Goal: Task Accomplishment & Management: Use online tool/utility

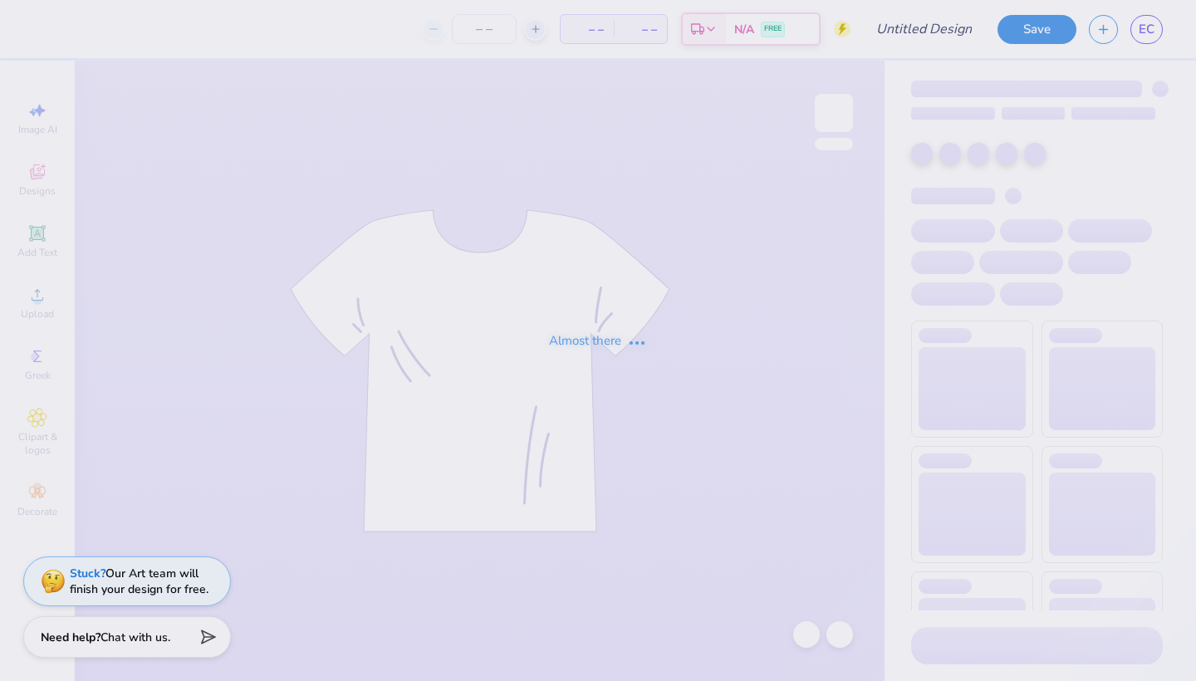
type input "panhel 1"
type input "12"
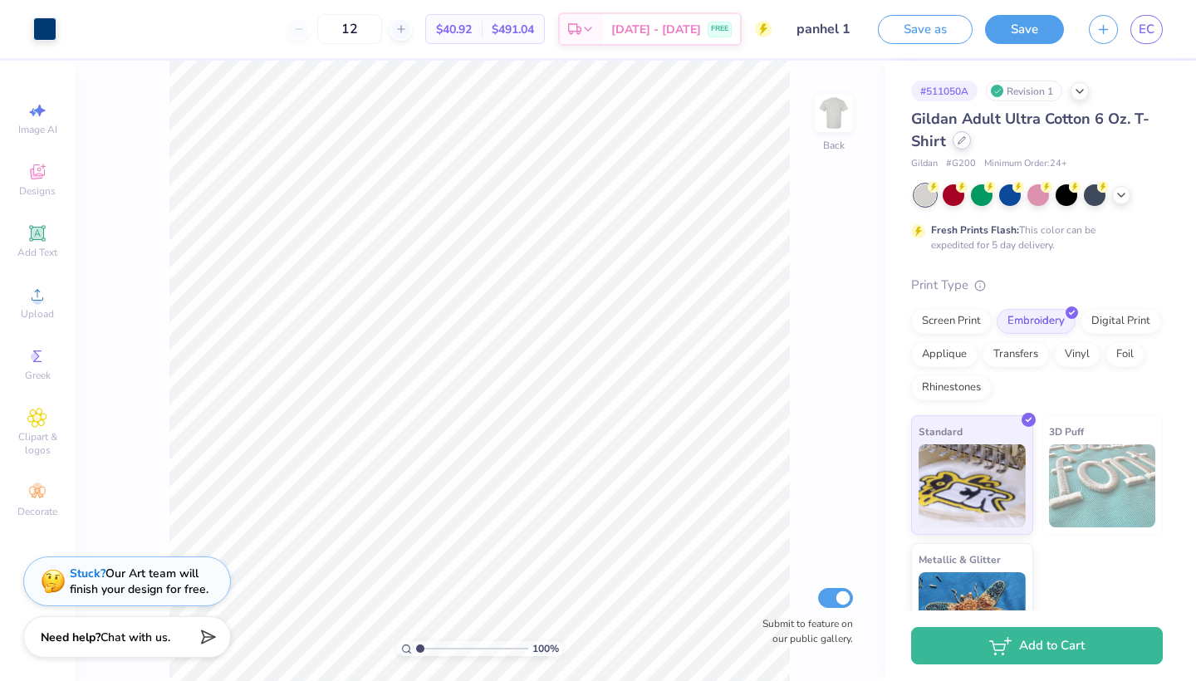
click at [971, 146] on div at bounding box center [961, 140] width 18 height 18
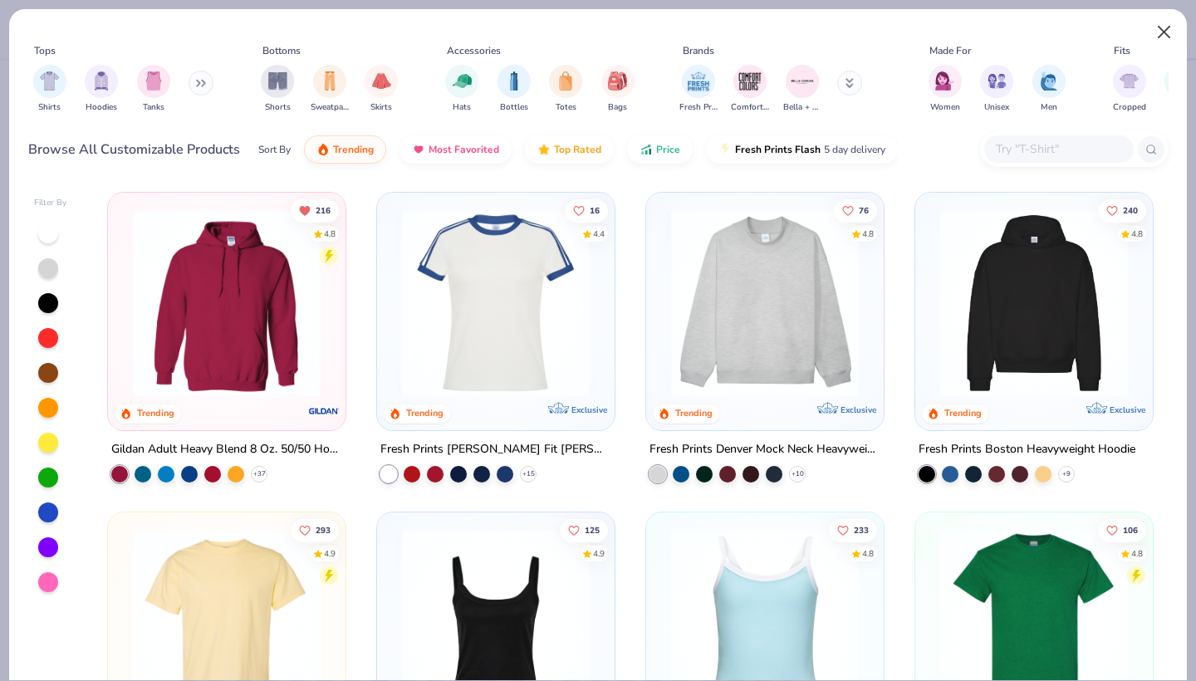
click at [1161, 34] on button "Close" at bounding box center [1164, 33] width 32 height 32
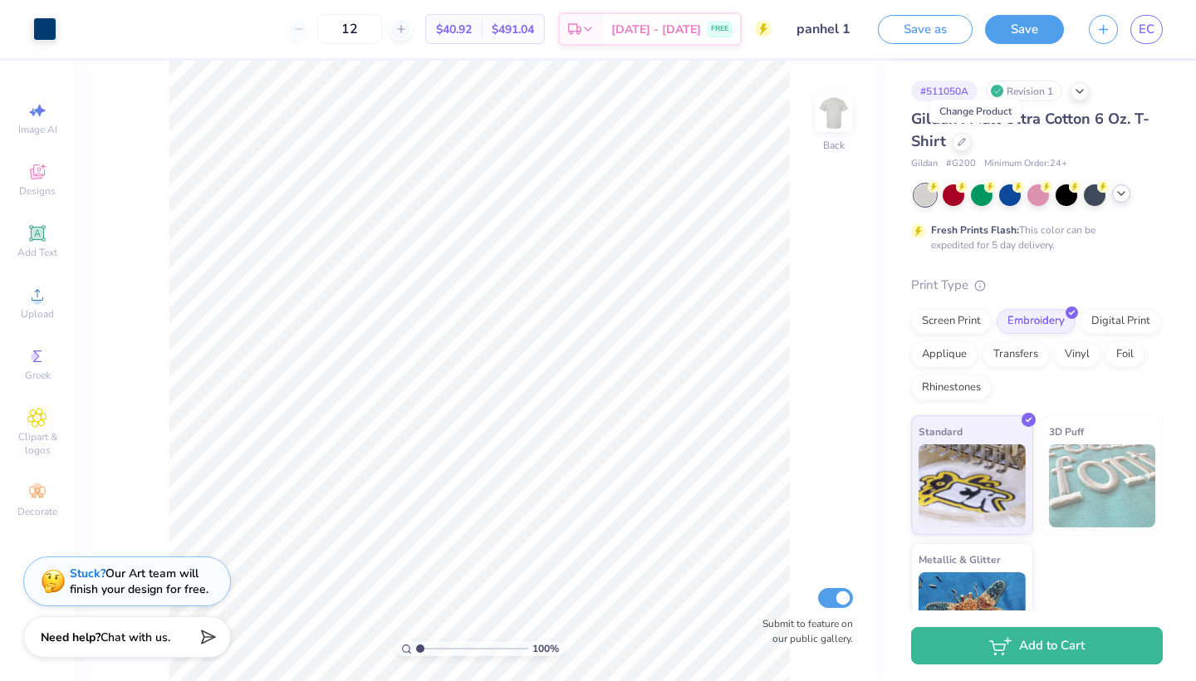
click at [1115, 202] on div at bounding box center [1121, 193] width 18 height 18
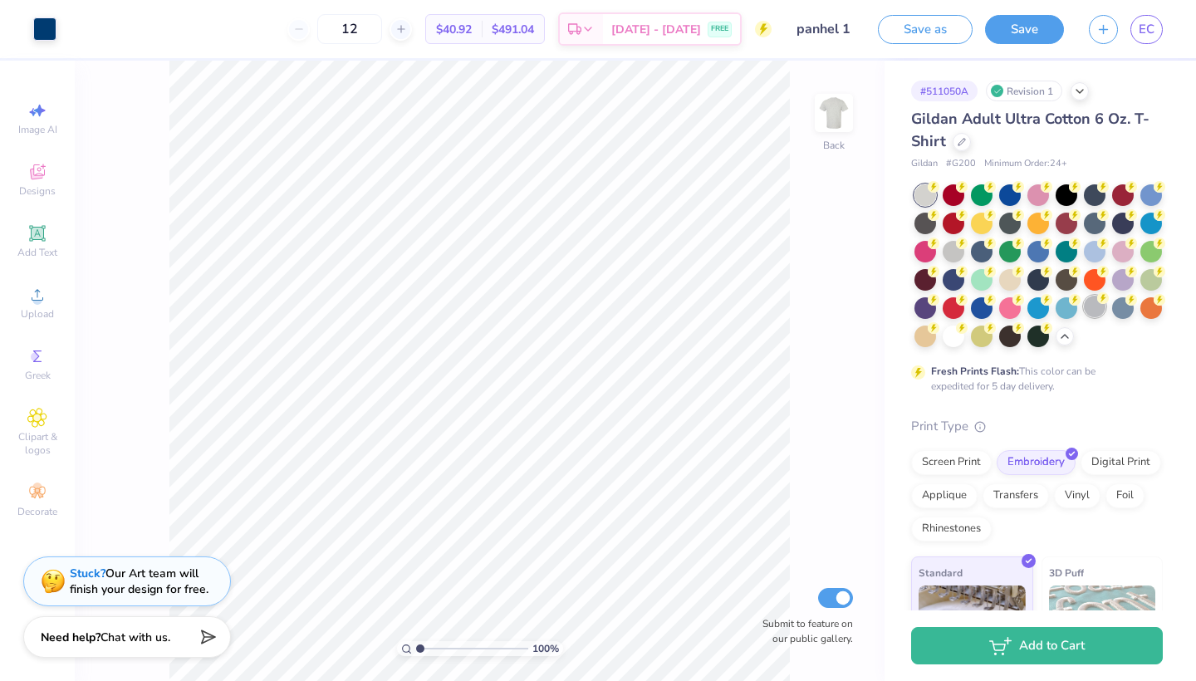
click at [1094, 306] on div at bounding box center [1095, 307] width 22 height 22
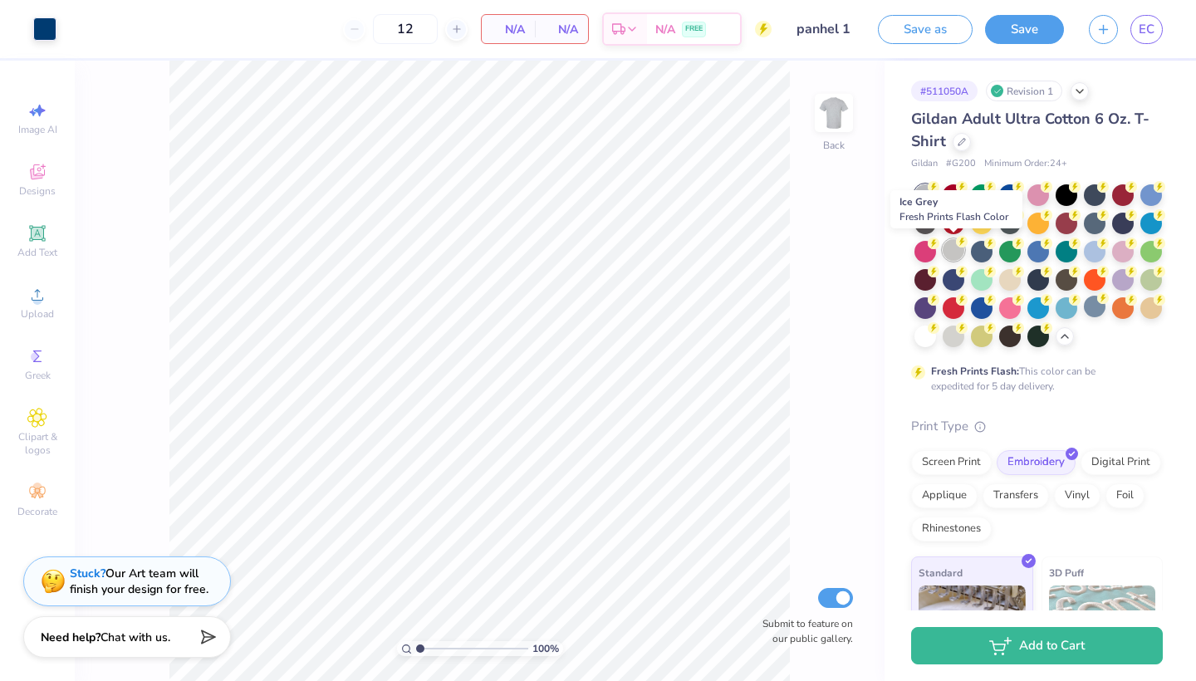
click at [947, 252] on div at bounding box center [953, 250] width 22 height 22
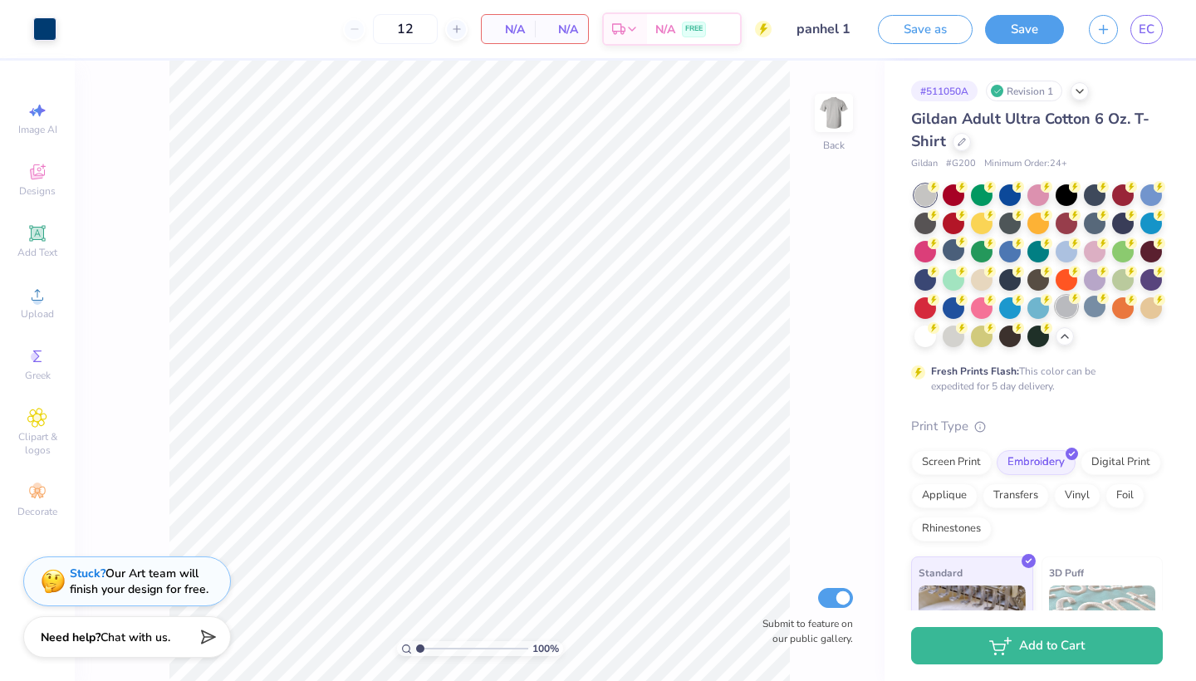
click at [1063, 306] on div at bounding box center [1066, 307] width 22 height 22
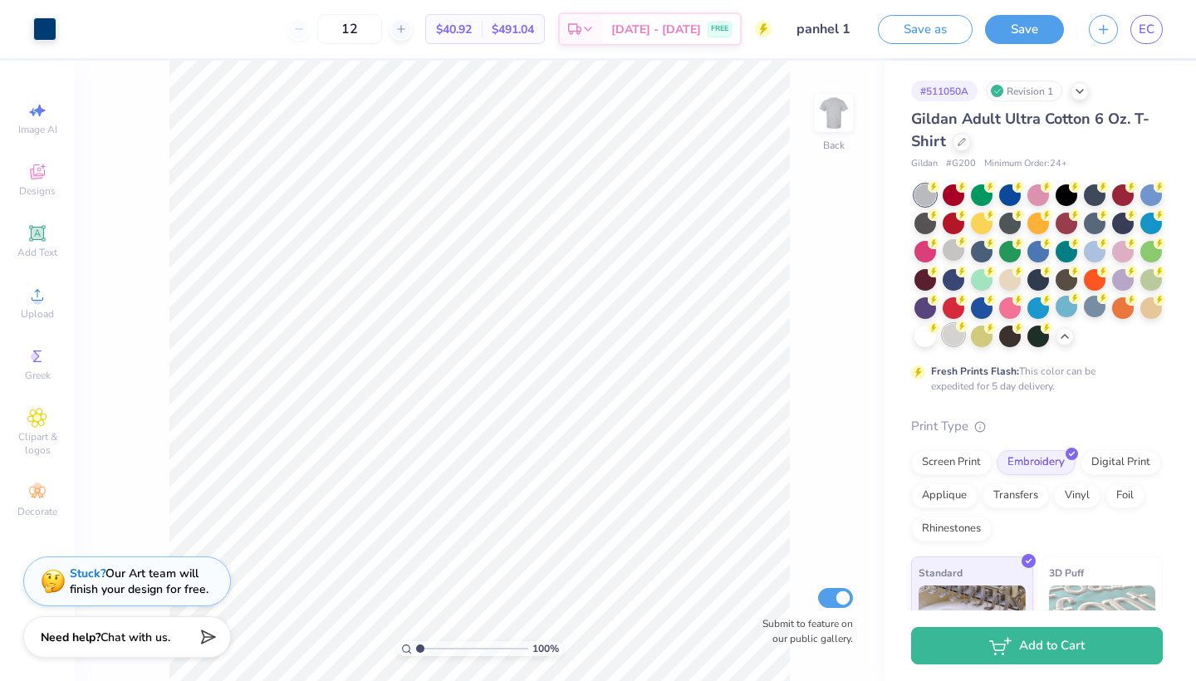
click at [953, 331] on div at bounding box center [953, 335] width 22 height 22
click at [928, 194] on div at bounding box center [925, 195] width 22 height 22
click at [1094, 311] on div at bounding box center [1095, 307] width 22 height 22
click at [951, 339] on div at bounding box center [953, 335] width 22 height 22
click at [953, 252] on div at bounding box center [953, 250] width 22 height 22
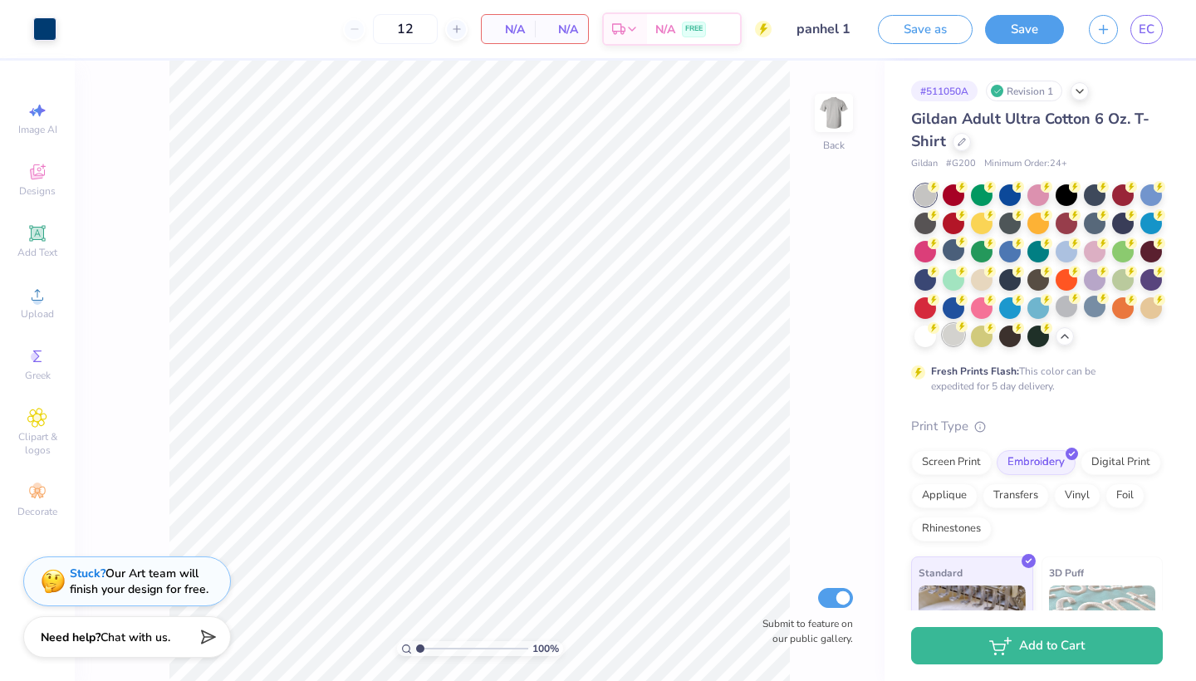
click at [956, 334] on div at bounding box center [953, 335] width 22 height 22
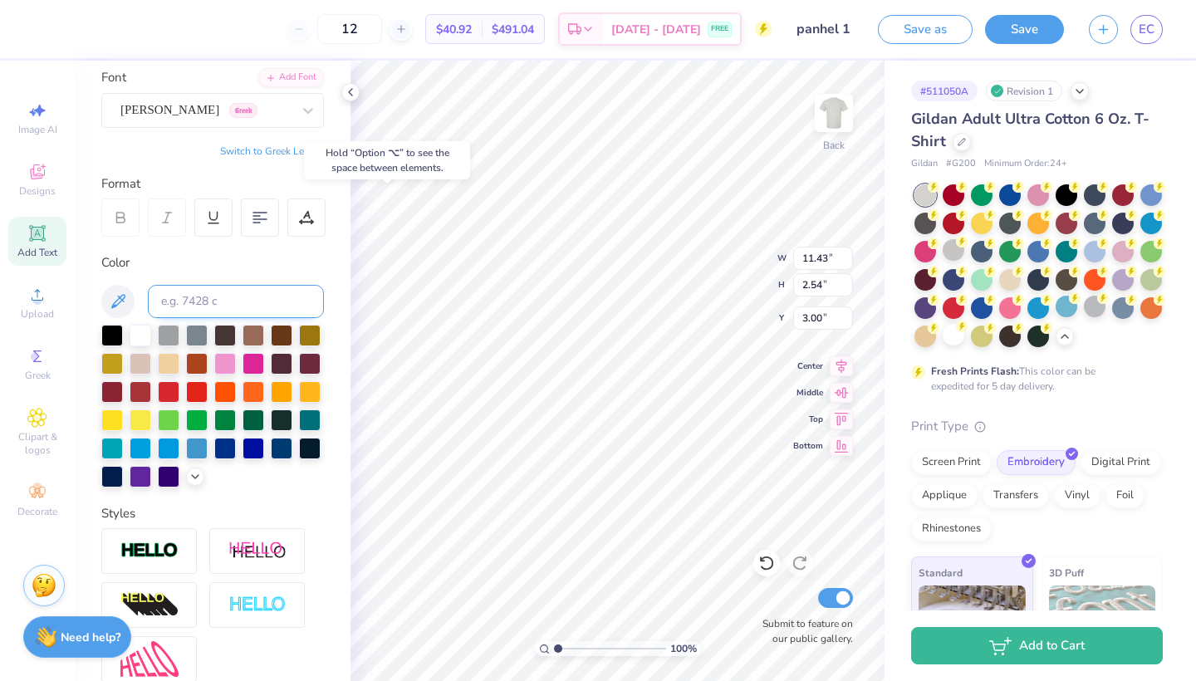
scroll to position [213, 0]
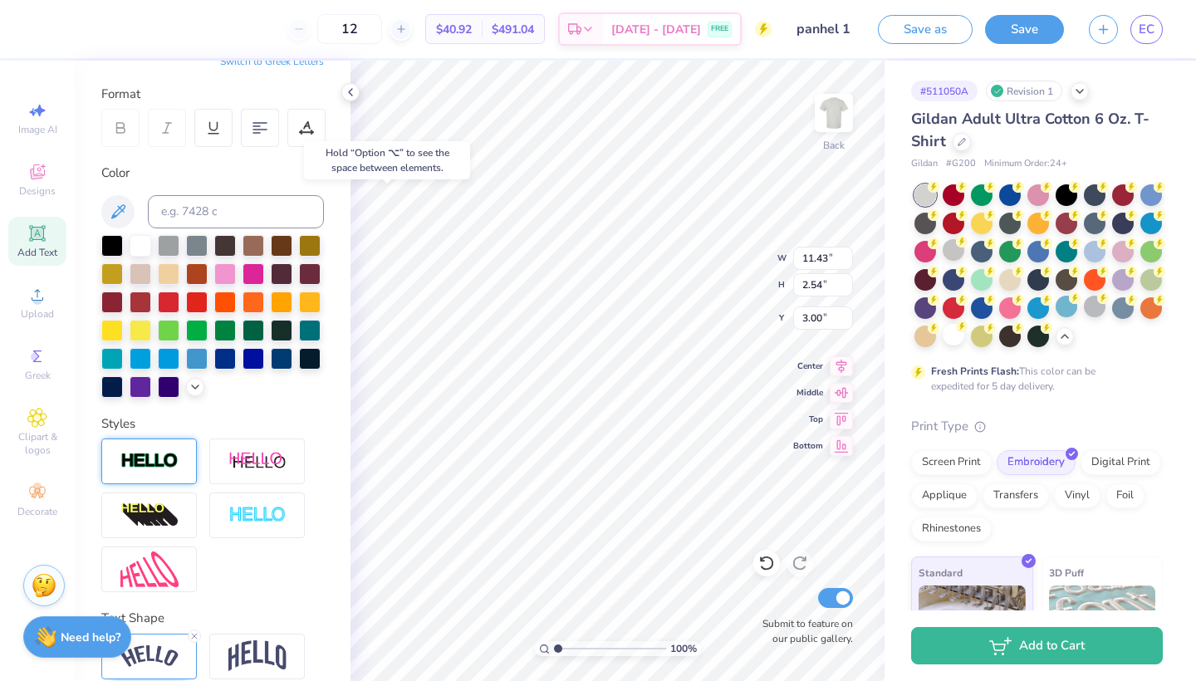
click at [173, 470] on img at bounding box center [149, 461] width 58 height 19
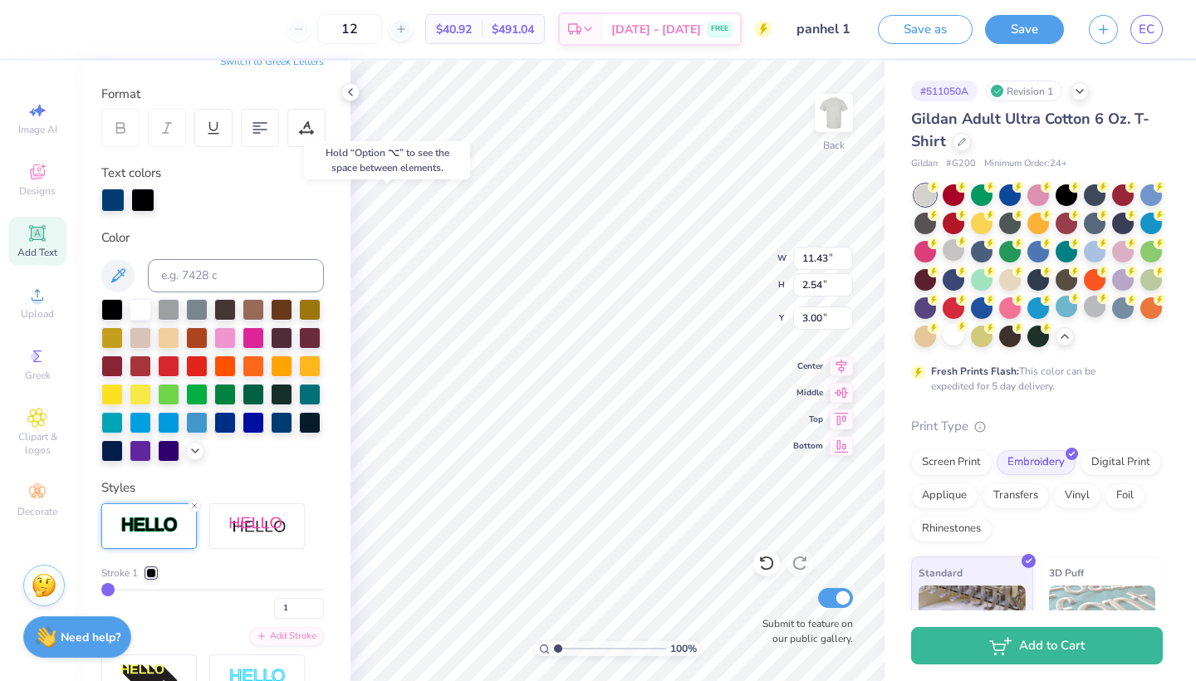
type input "11.45"
type input "2.55"
type input "2.99"
click at [195, 507] on icon at bounding box center [194, 506] width 10 height 10
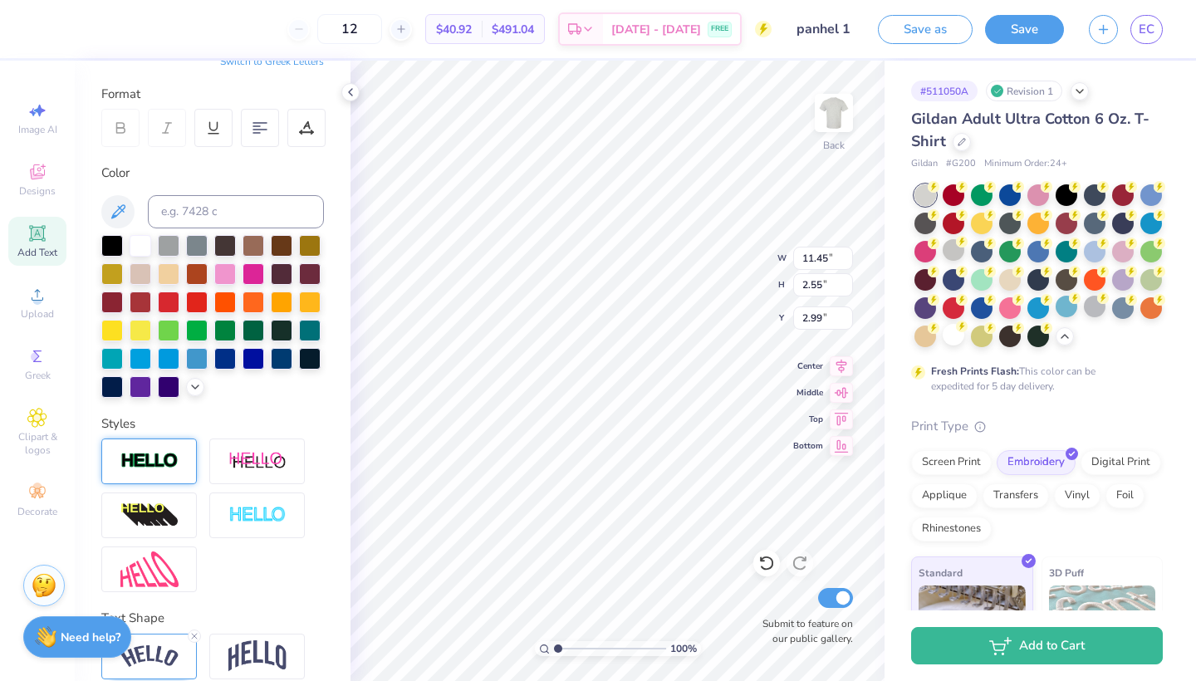
type input "11.43"
type input "2.54"
type input "3.00"
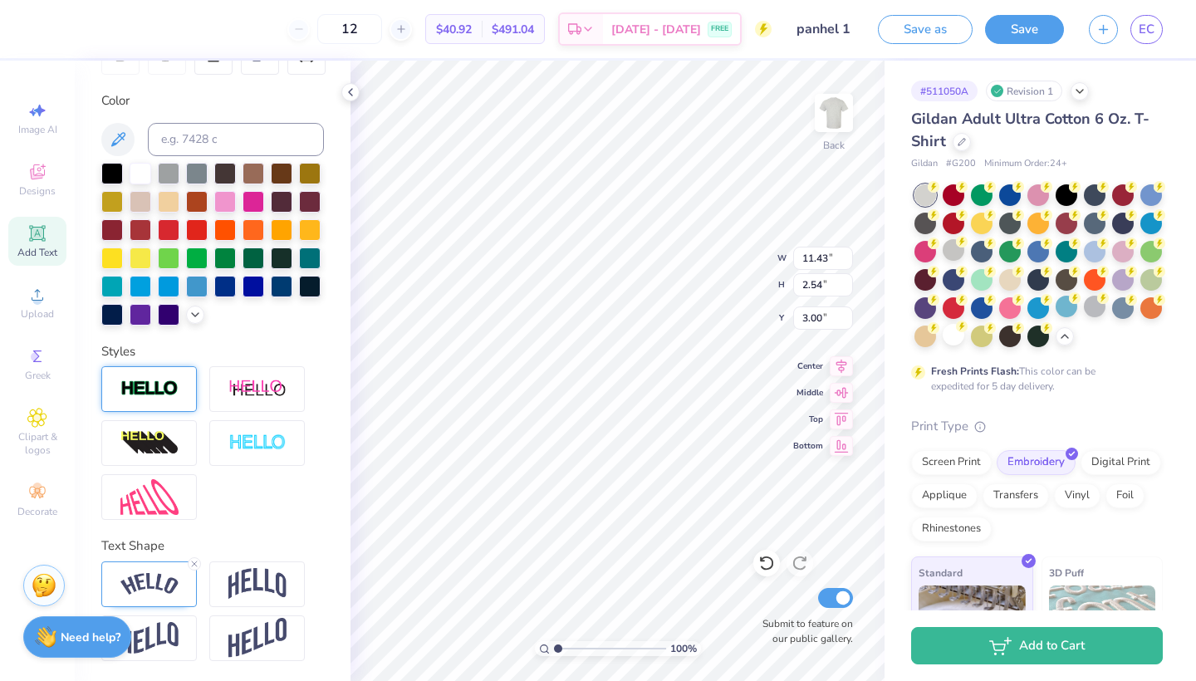
scroll to position [285, 0]
click at [193, 565] on icon at bounding box center [194, 564] width 10 height 10
type input "9.90"
type input "1.48"
type input "3.53"
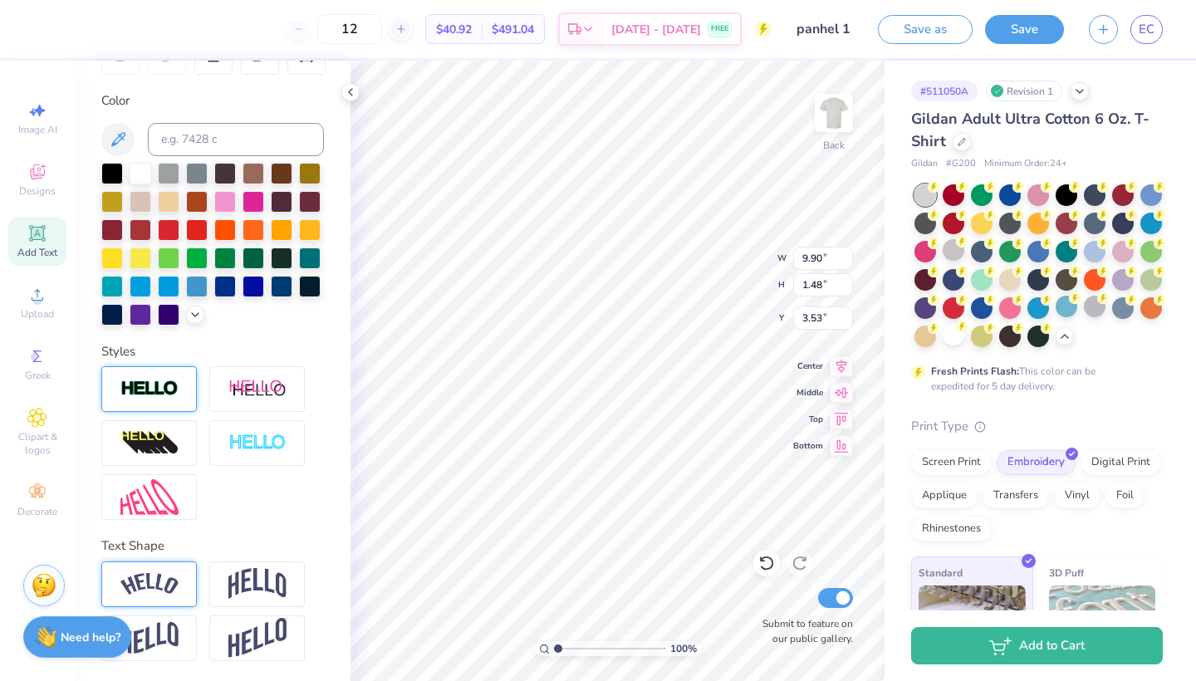
click at [161, 404] on div at bounding box center [148, 389] width 95 height 46
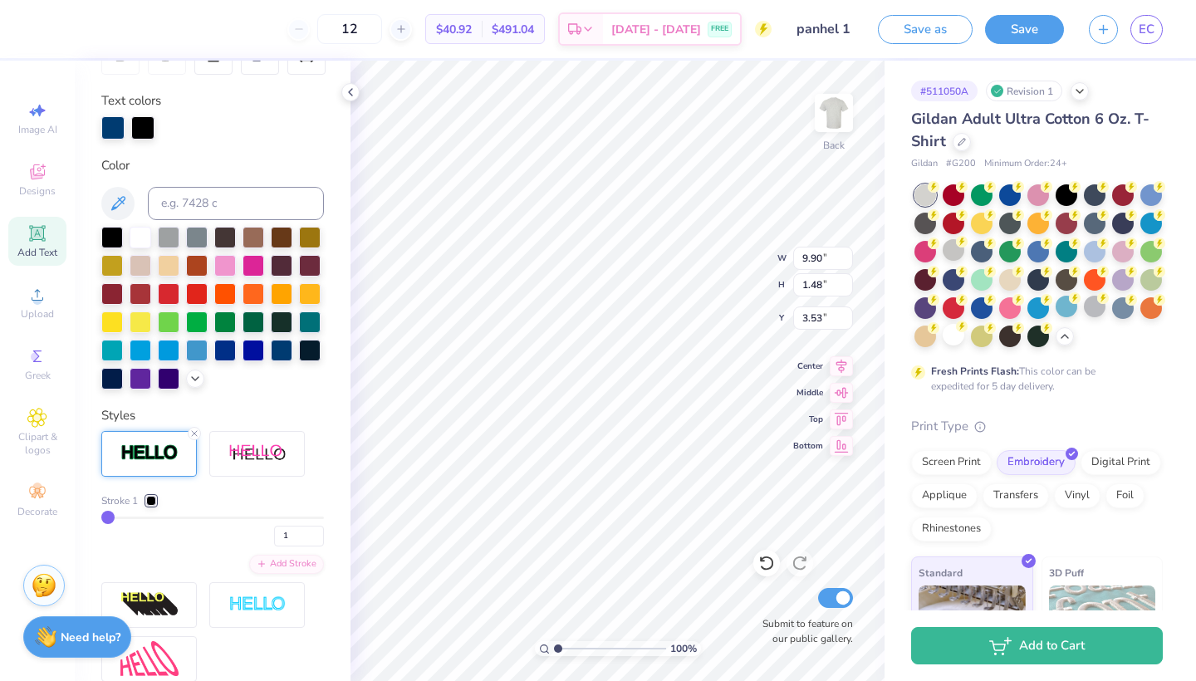
type input "9.92"
type input "1.50"
type input "3.52"
click at [177, 355] on div at bounding box center [169, 349] width 22 height 22
click at [219, 350] on div at bounding box center [225, 349] width 22 height 22
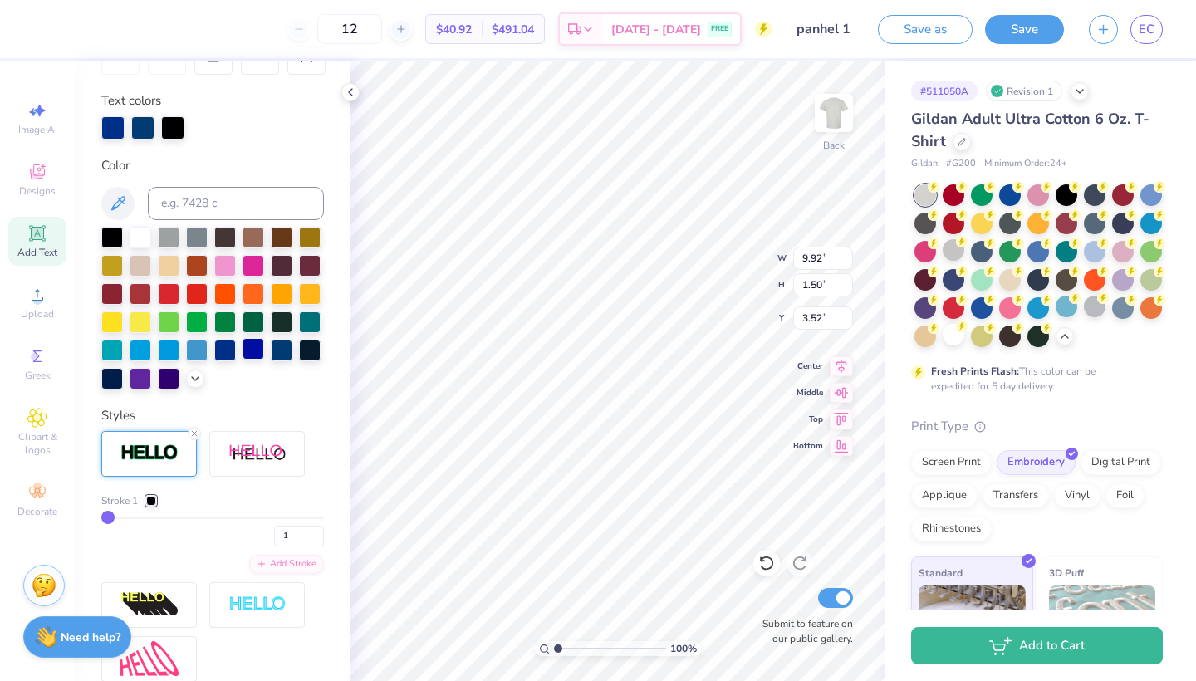
click at [259, 355] on div at bounding box center [253, 349] width 22 height 22
click at [200, 431] on div at bounding box center [194, 433] width 13 height 13
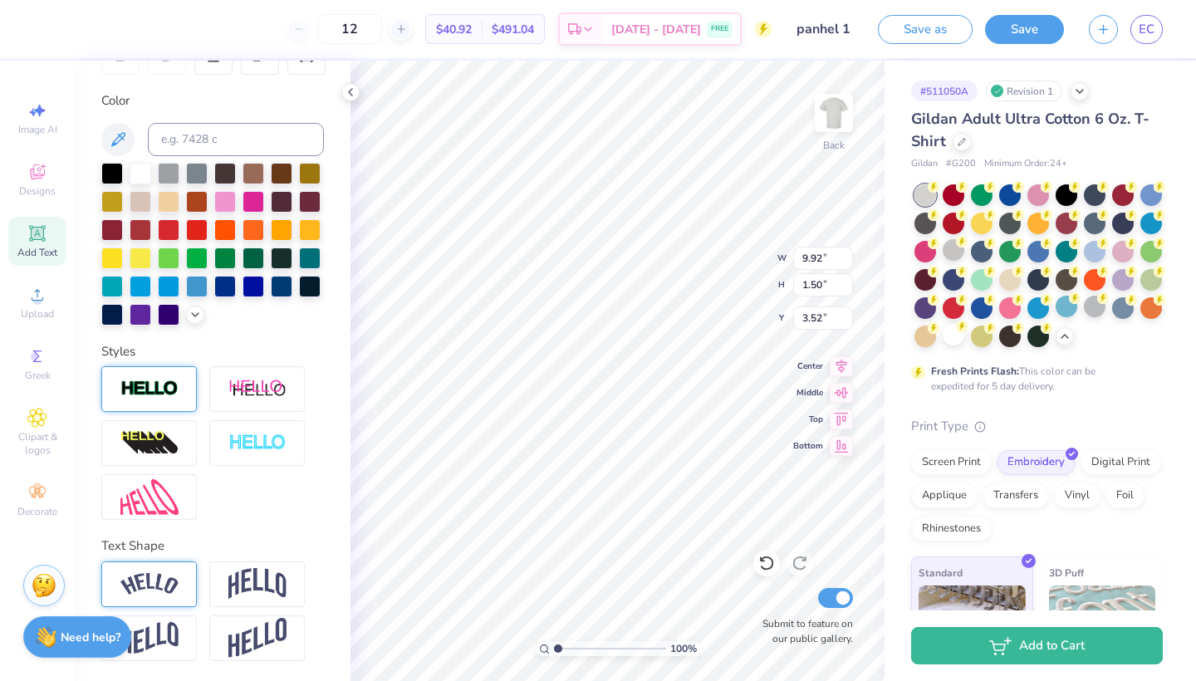
type input "9.90"
type input "1.48"
type input "3.53"
click at [225, 293] on div at bounding box center [225, 285] width 22 height 22
type input "9.90"
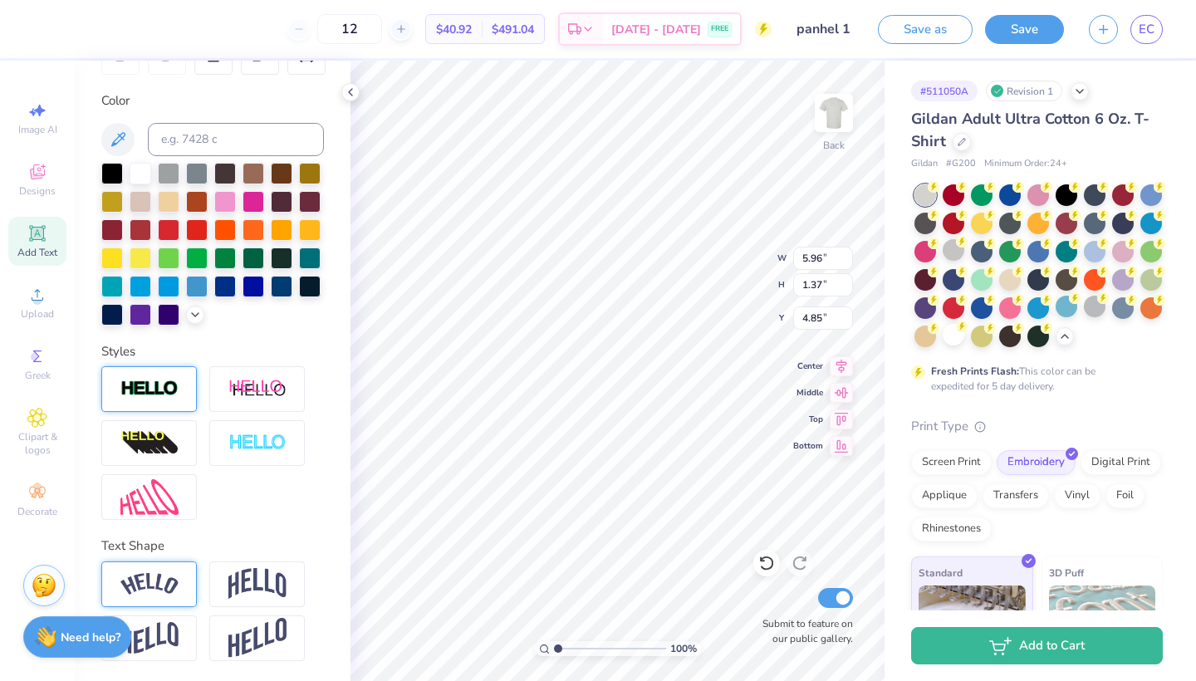
type input "1.48"
type input "3.53"
click at [276, 286] on div at bounding box center [282, 285] width 22 height 22
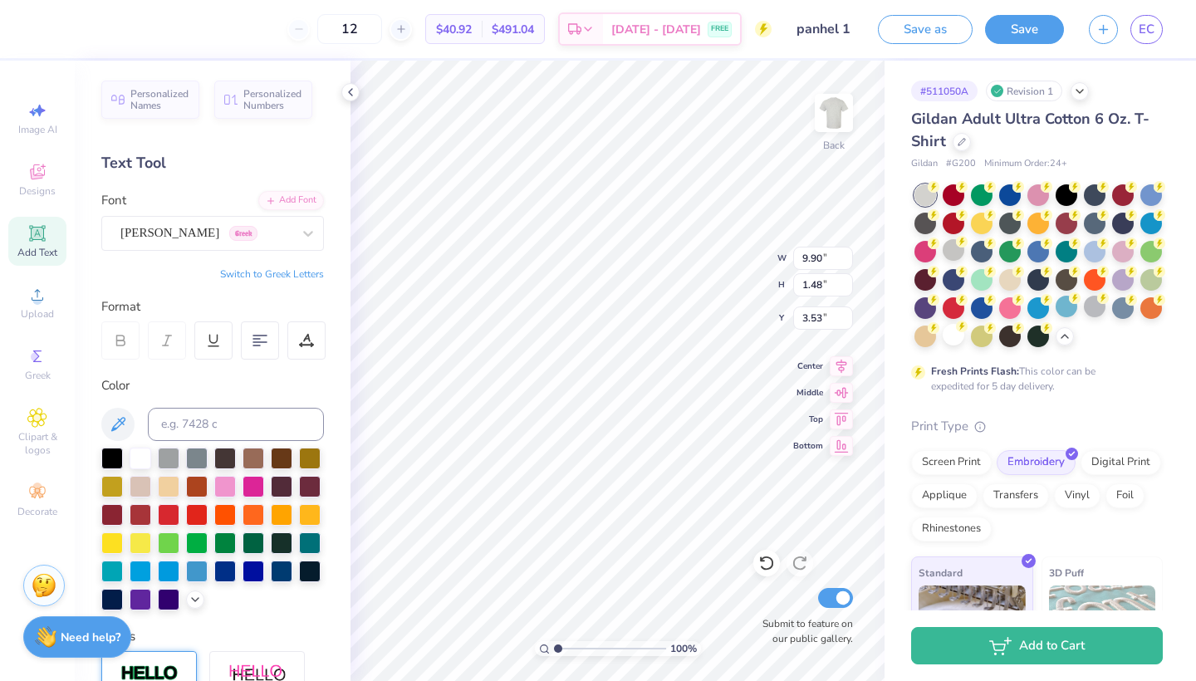
scroll to position [0, 0]
click at [167, 244] on div "[PERSON_NAME] Greek" at bounding box center [206, 233] width 174 height 26
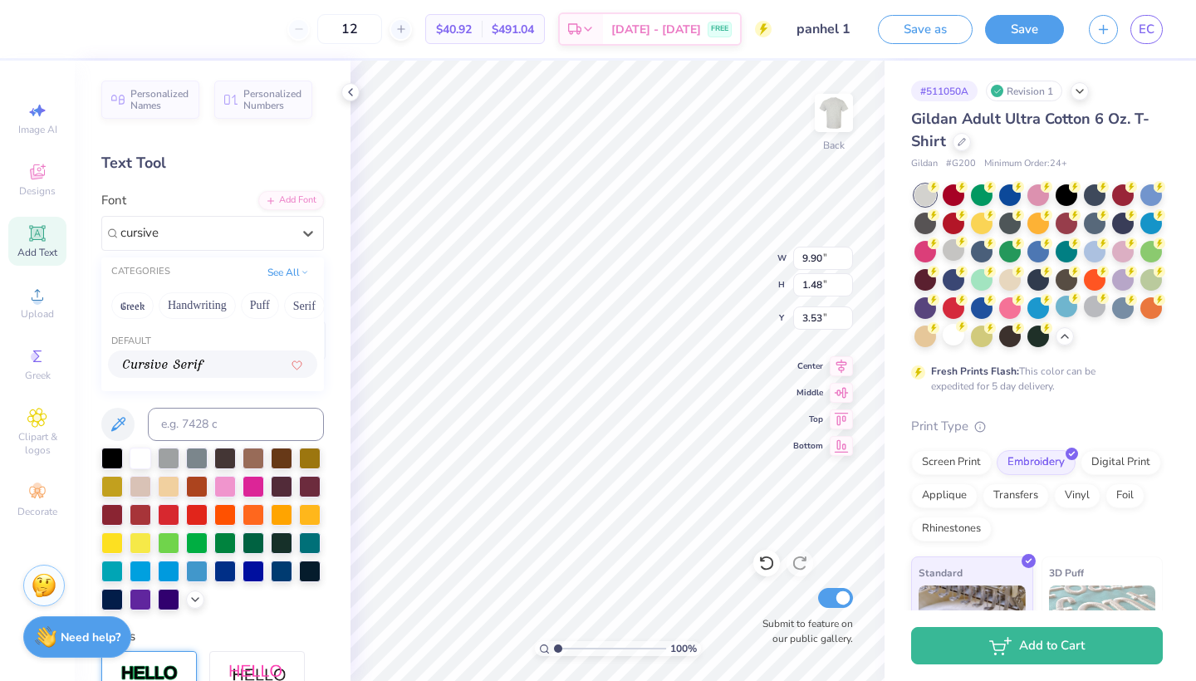
type input "cursive"
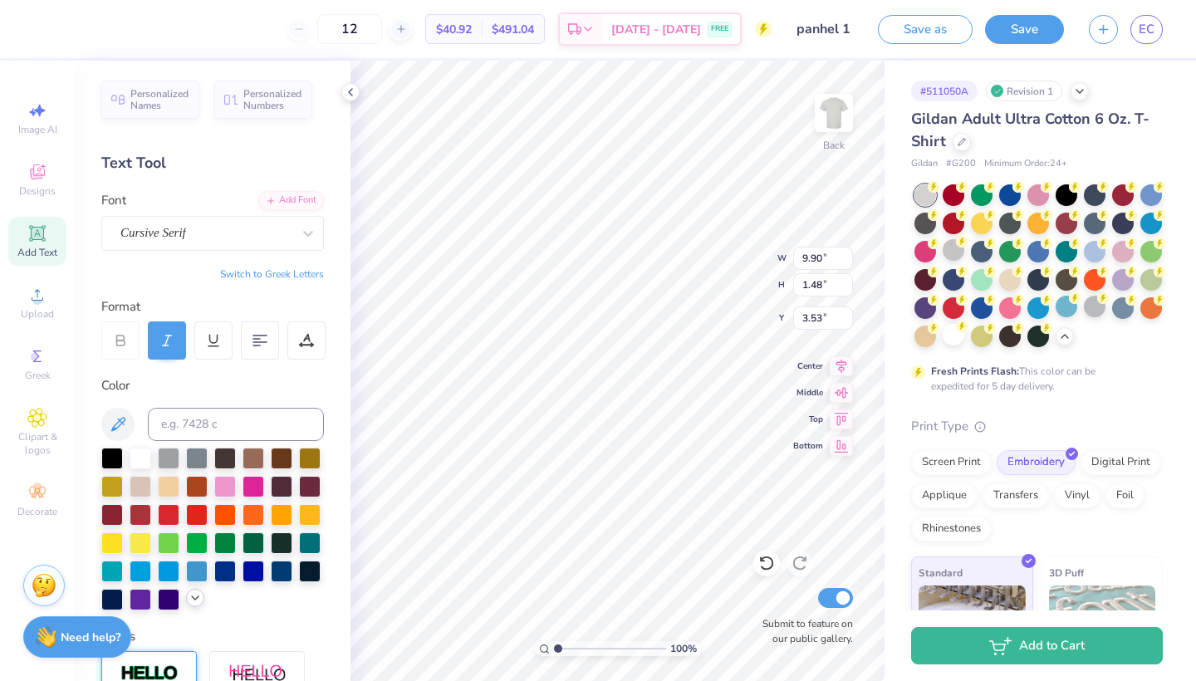
type input "11.01"
type input "1.36"
type input "3.59"
click at [213, 254] on div "Personalized Names Personalized Numbers Text Tool Add Font Font Cursive Serif S…" at bounding box center [213, 371] width 276 height 620
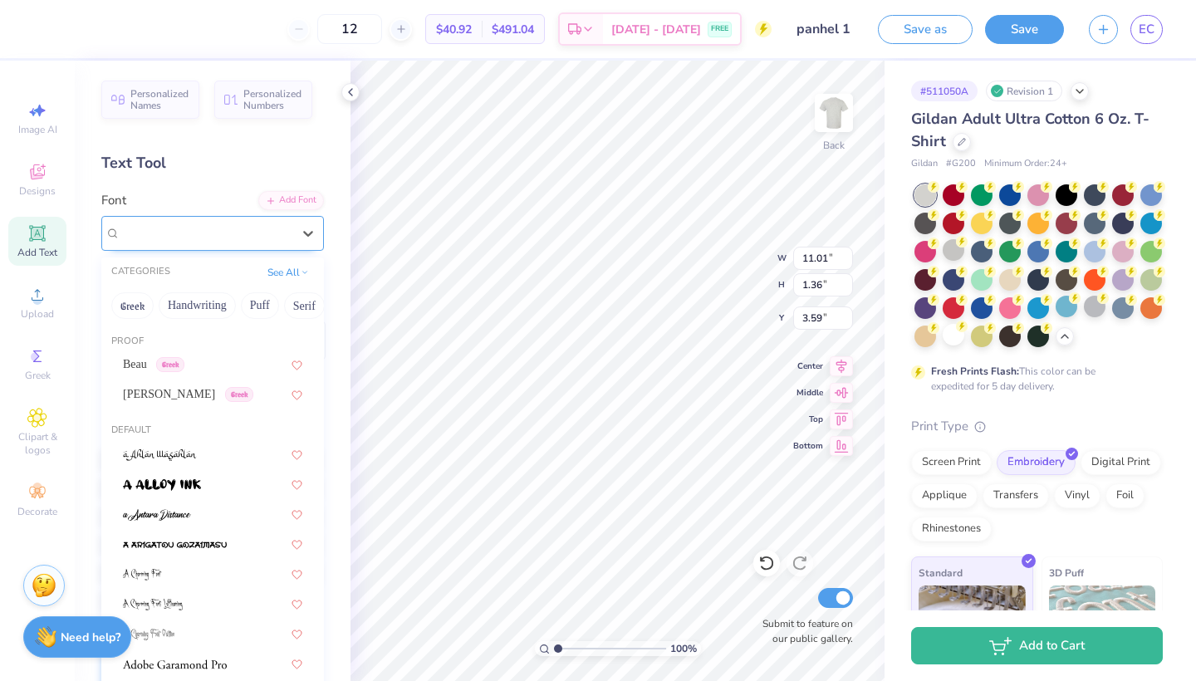
click at [208, 233] on div "Cursive Serif" at bounding box center [206, 233] width 174 height 26
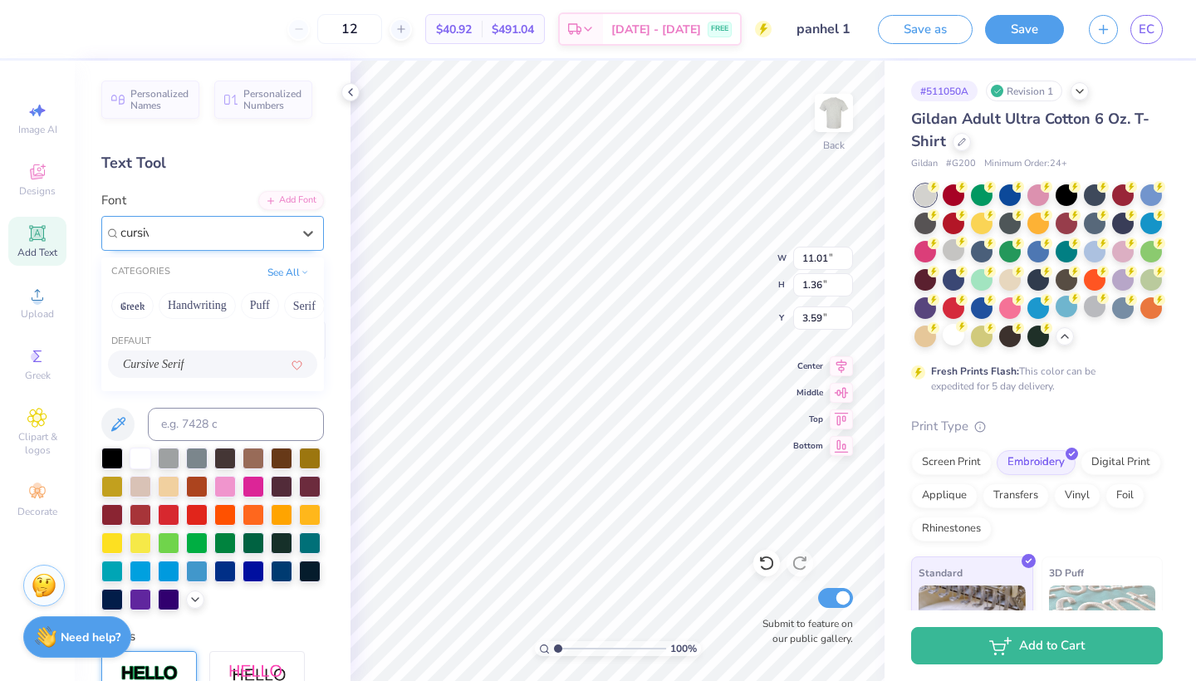
type input "cursive"
click at [214, 308] on button "Handwriting" at bounding box center [197, 305] width 77 height 27
click at [301, 233] on icon at bounding box center [308, 233] width 17 height 17
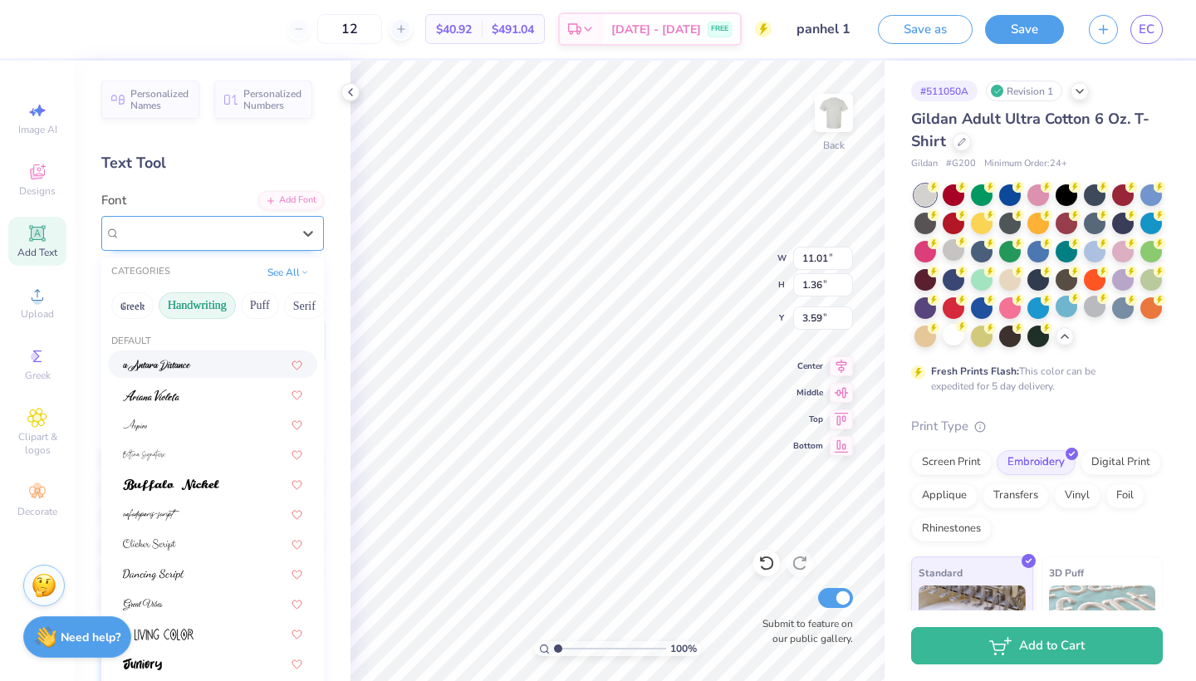
click at [242, 229] on div "Cursive Serif" at bounding box center [205, 232] width 171 height 19
click at [193, 399] on div at bounding box center [212, 393] width 179 height 17
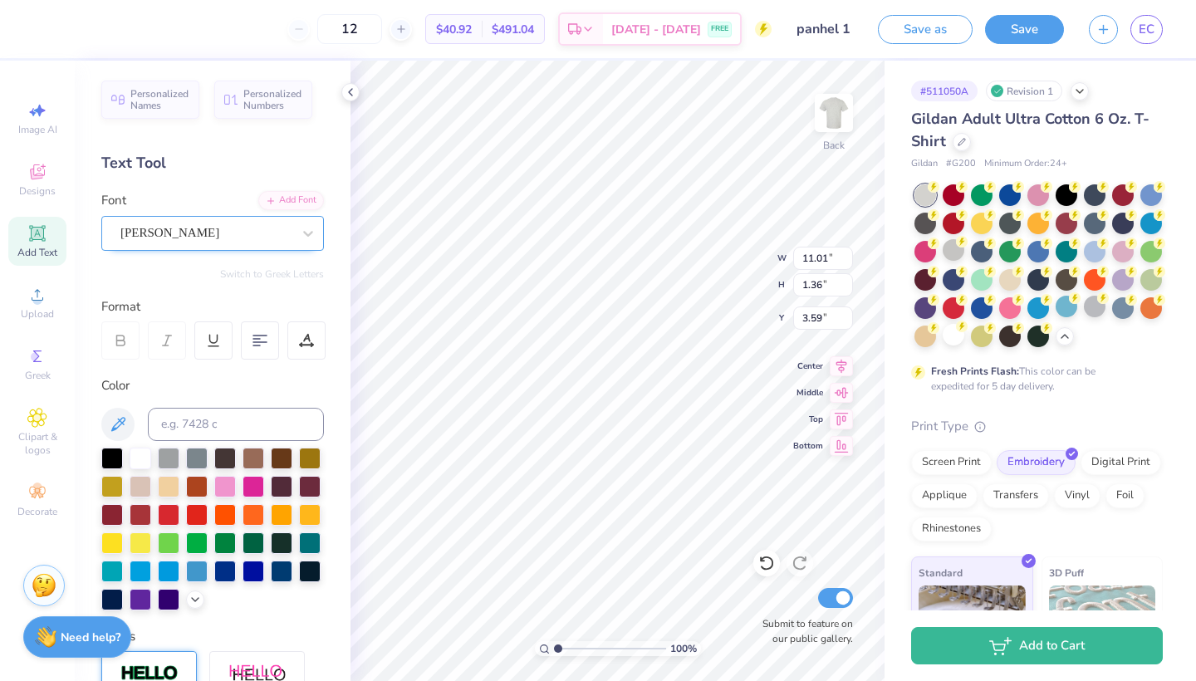
type input "6.31"
type input "1.34"
type input "3.60"
click at [197, 228] on div "[PERSON_NAME]" at bounding box center [206, 233] width 174 height 26
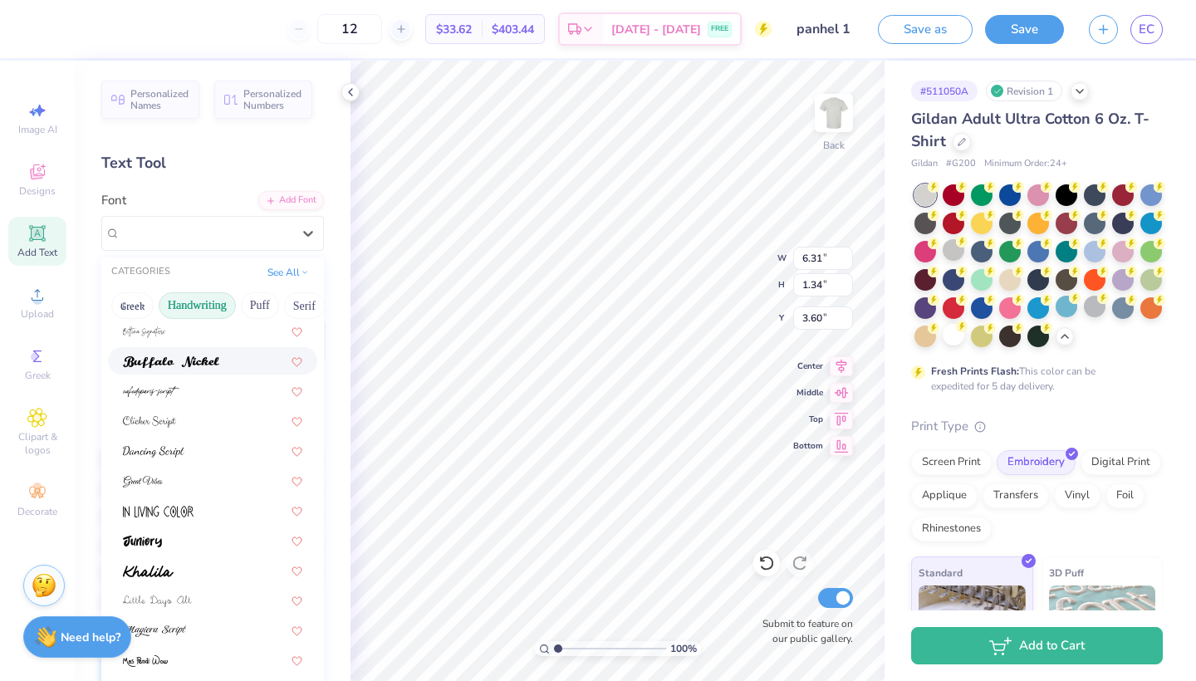
scroll to position [130, 0]
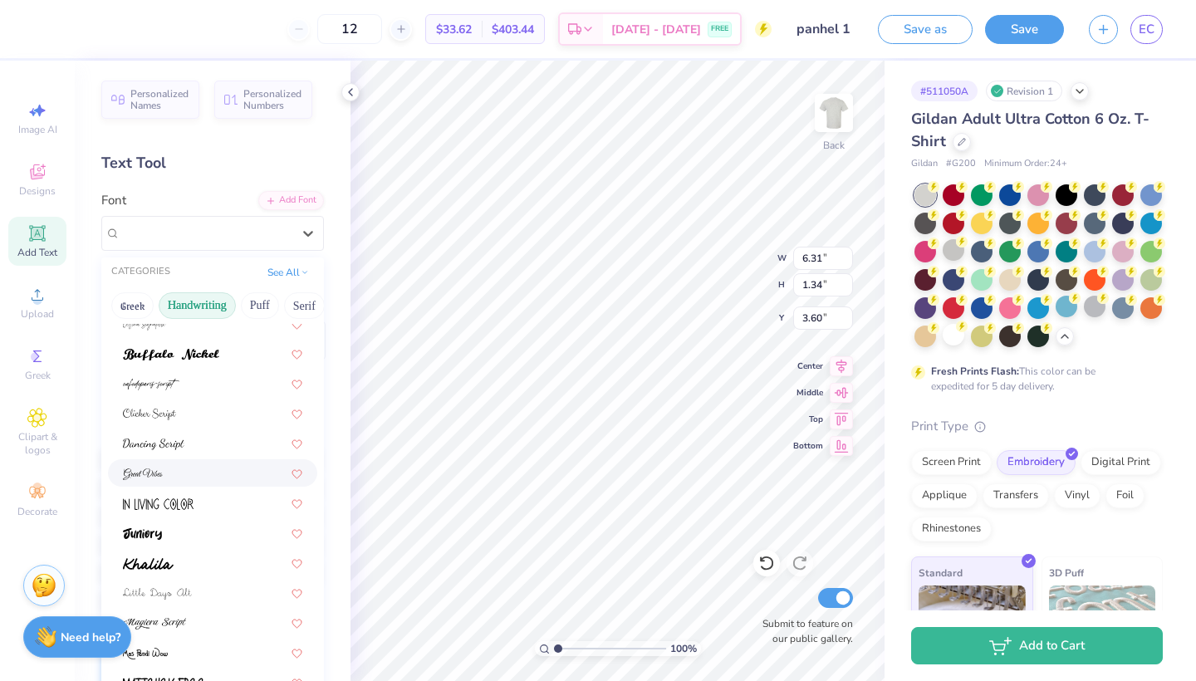
click at [141, 480] on img at bounding box center [143, 474] width 40 height 12
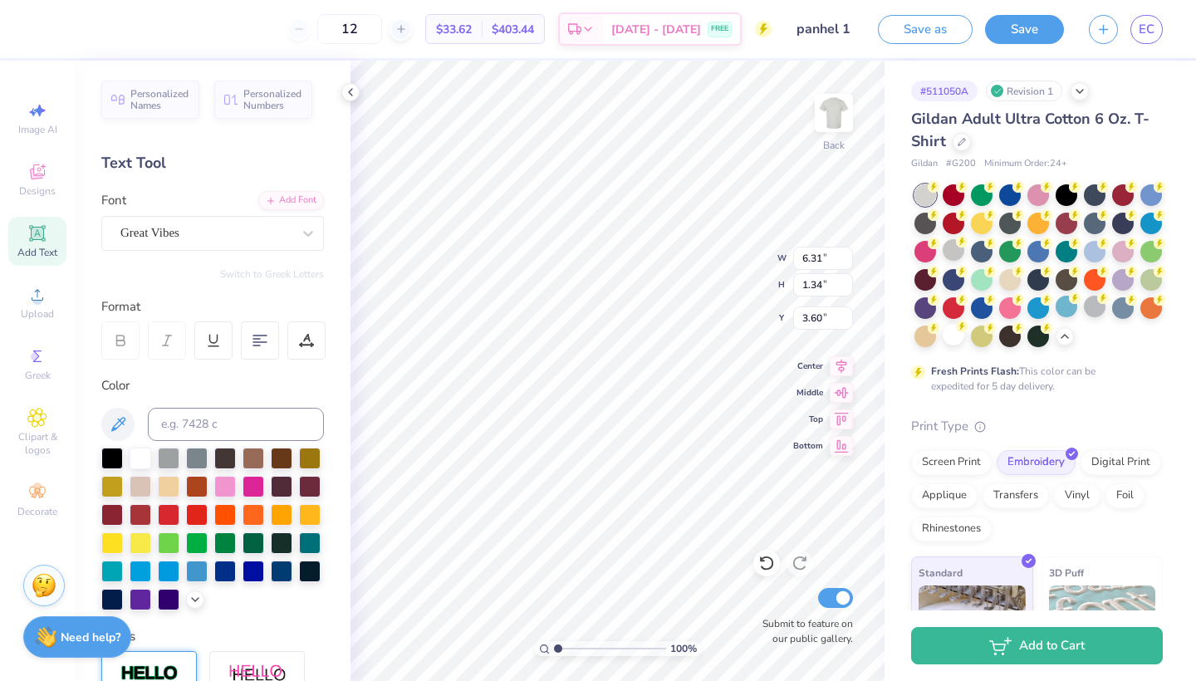
type input "8.08"
type input "1.50"
type input "3.52"
click at [173, 231] on div "Great Vibes" at bounding box center [206, 233] width 174 height 26
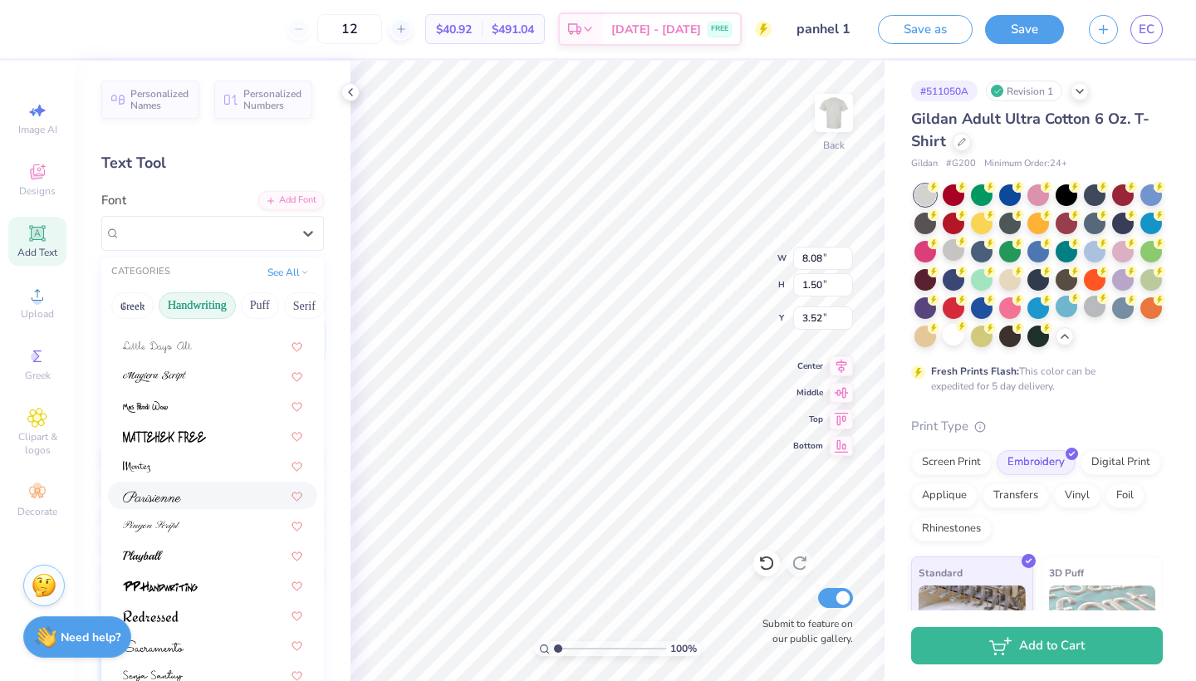
scroll to position [376, 0]
click at [180, 617] on div at bounding box center [212, 615] width 179 height 17
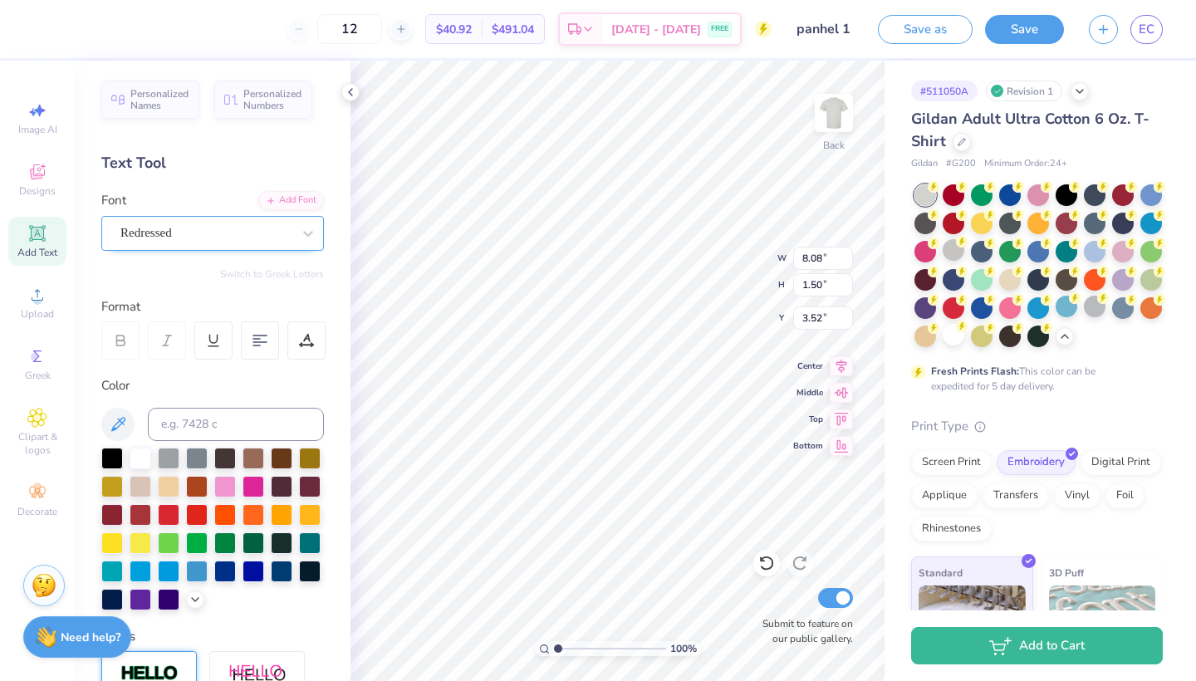
type input "7.97"
type input "1.40"
type input "3.57"
click at [203, 236] on div "Redressed" at bounding box center [206, 233] width 174 height 26
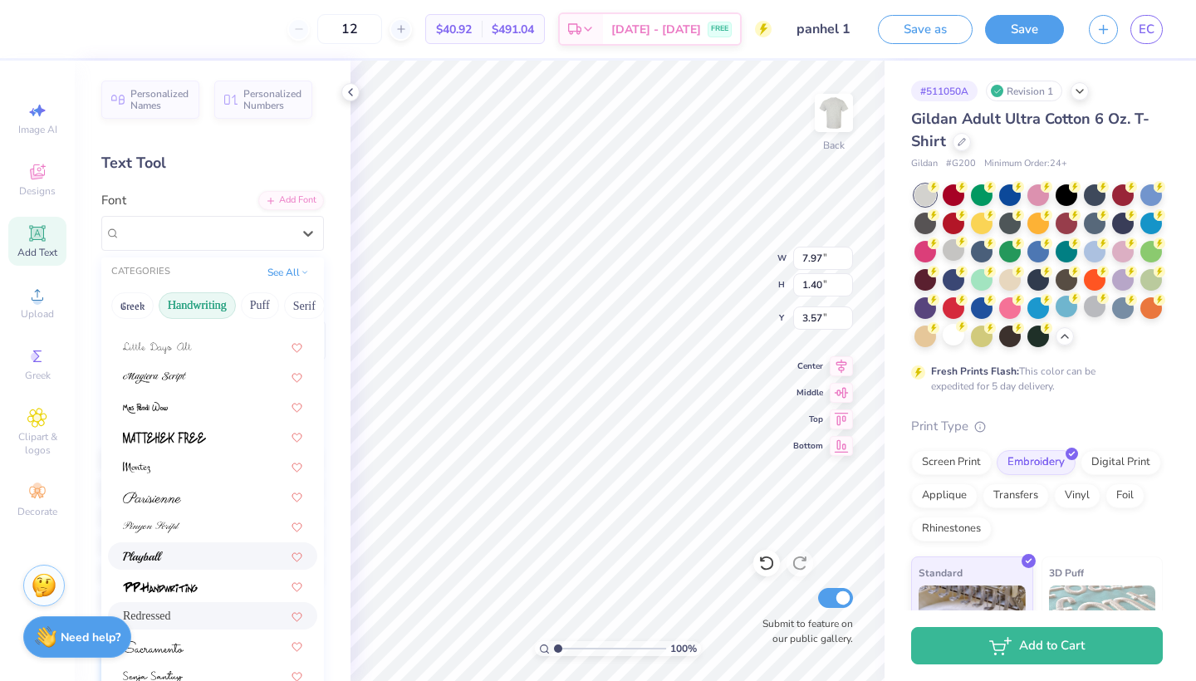
click at [190, 567] on div at bounding box center [212, 555] width 209 height 27
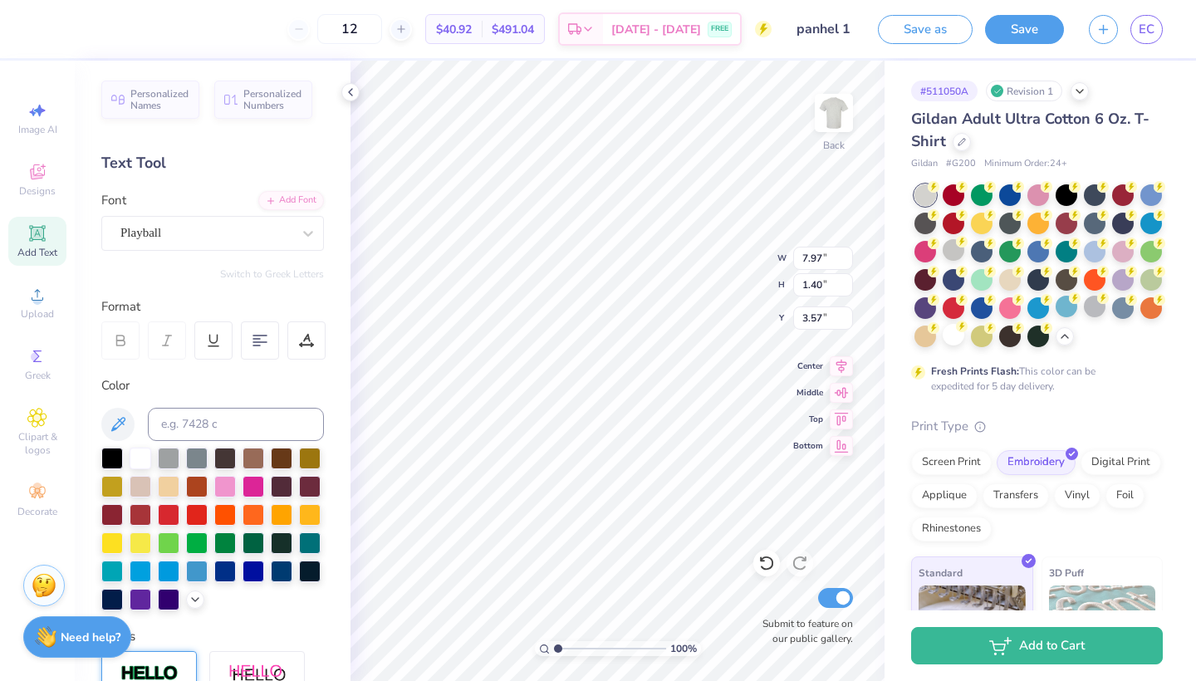
type input "8.72"
type input "1.43"
type input "3.55"
type input "3.42"
type input "4.70"
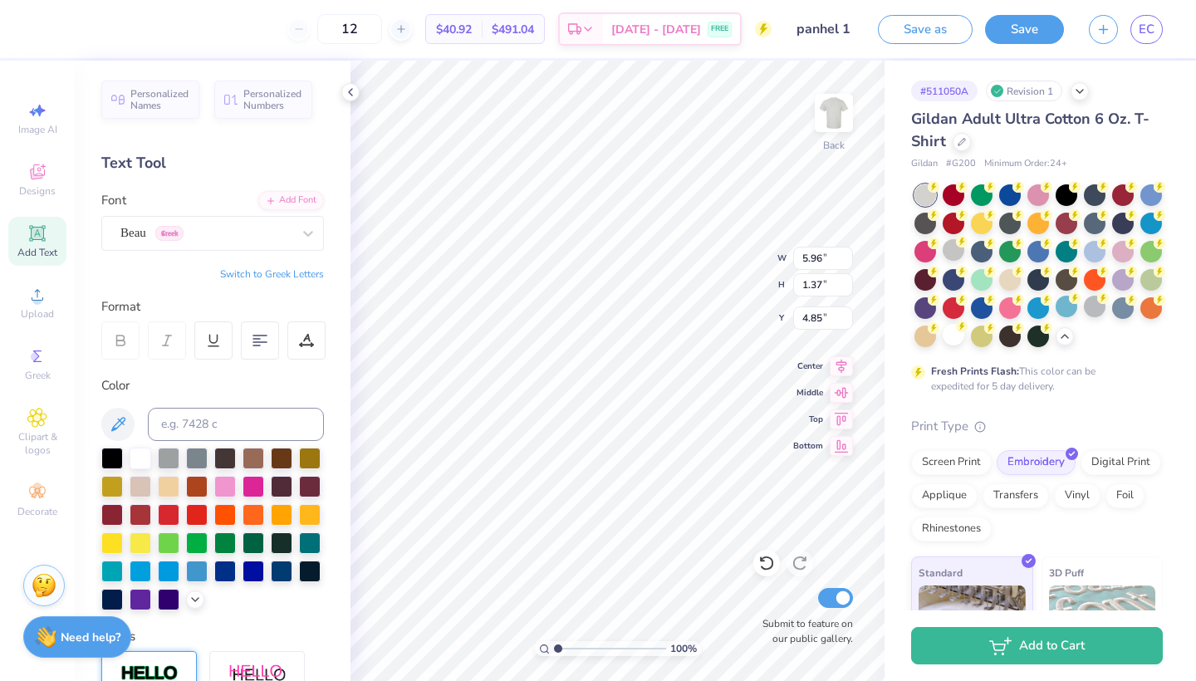
type input "1.08"
type input "5.14"
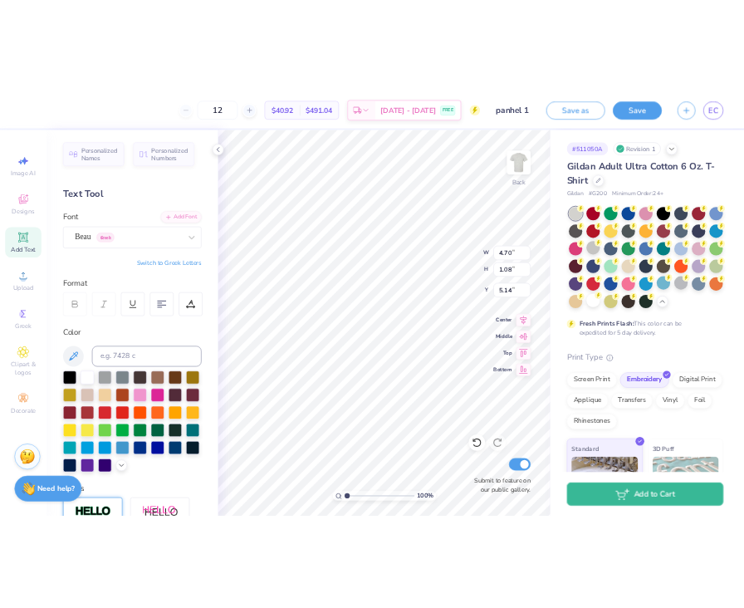
scroll to position [0, 6]
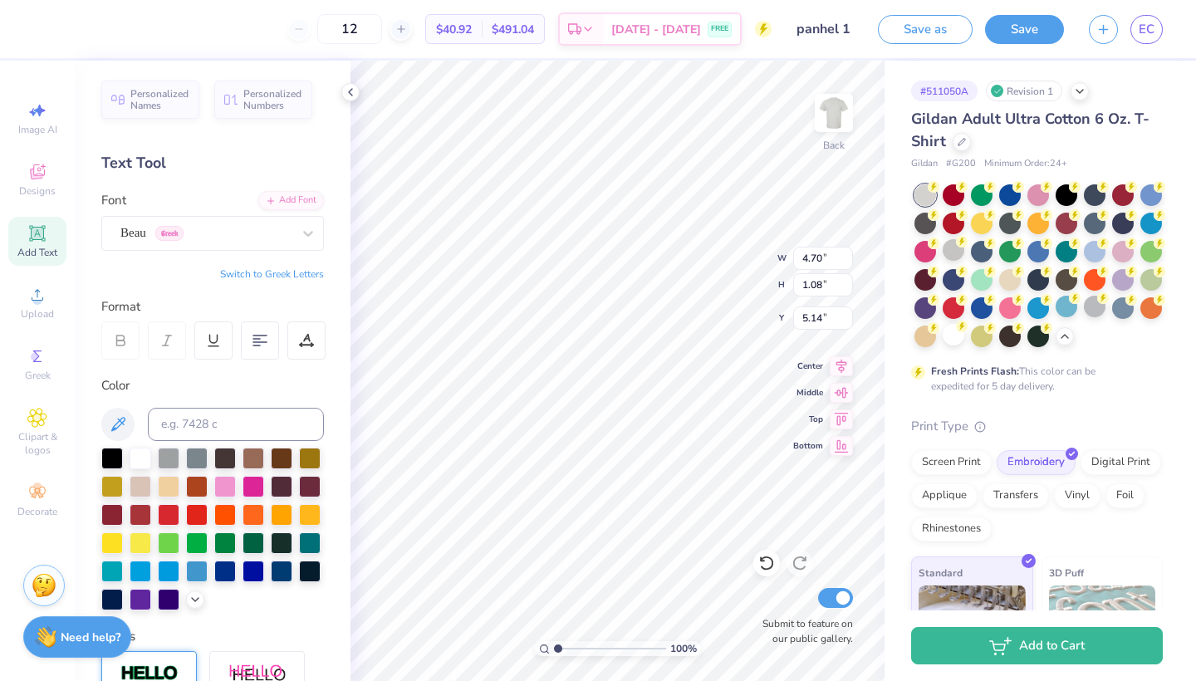
type input "4.85"
type input "9.31"
type input "1.52"
type input "3.33"
type input "5.27"
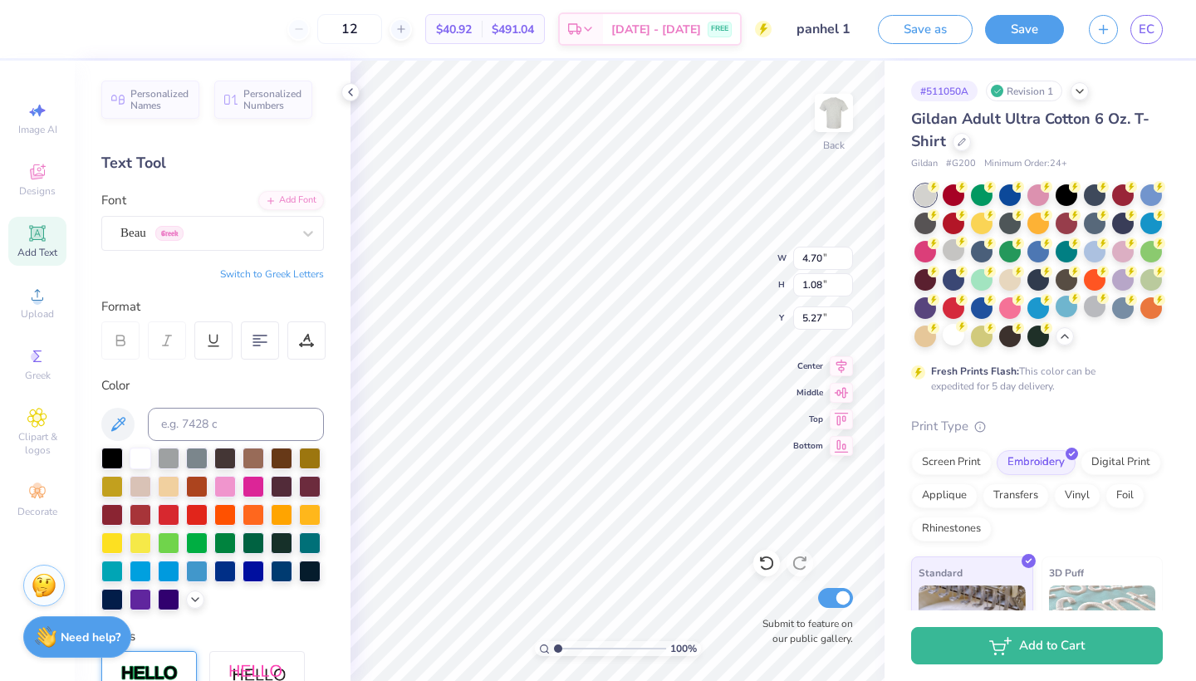
type input "5.22"
type input "1.20"
type input "4.85"
click at [1015, 35] on button "Save" at bounding box center [1024, 26] width 79 height 29
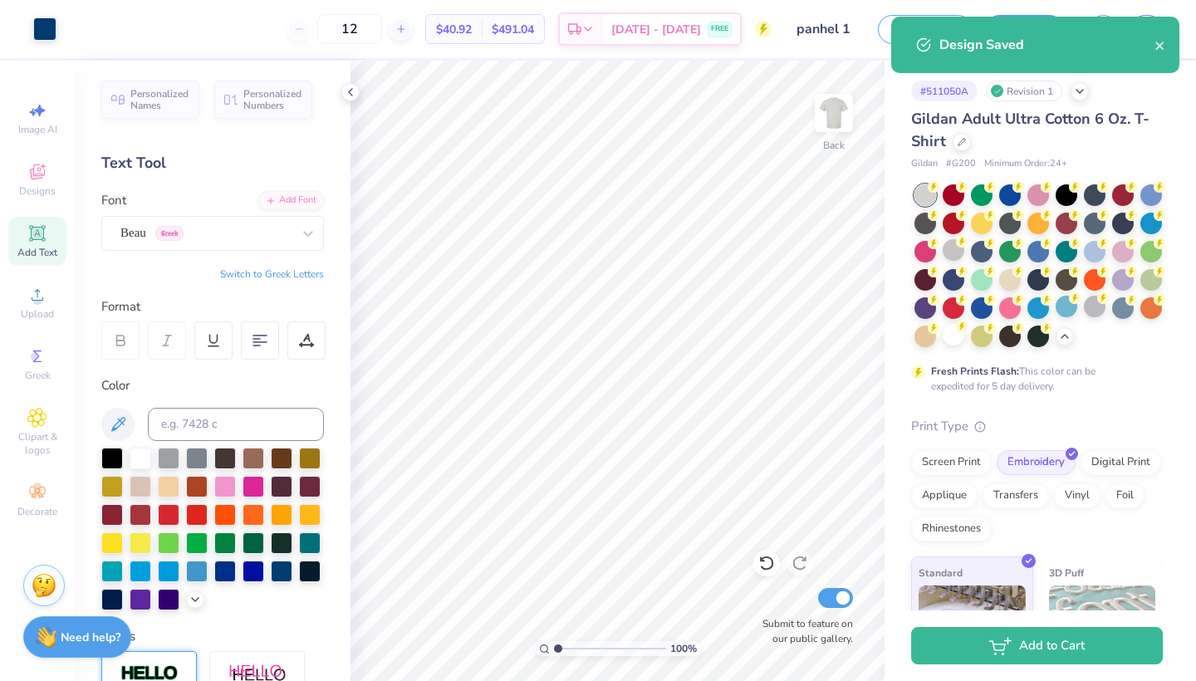
click at [1167, 44] on div "Design Saved" at bounding box center [1035, 45] width 288 height 56
click at [1158, 42] on icon "close" at bounding box center [1160, 45] width 12 height 13
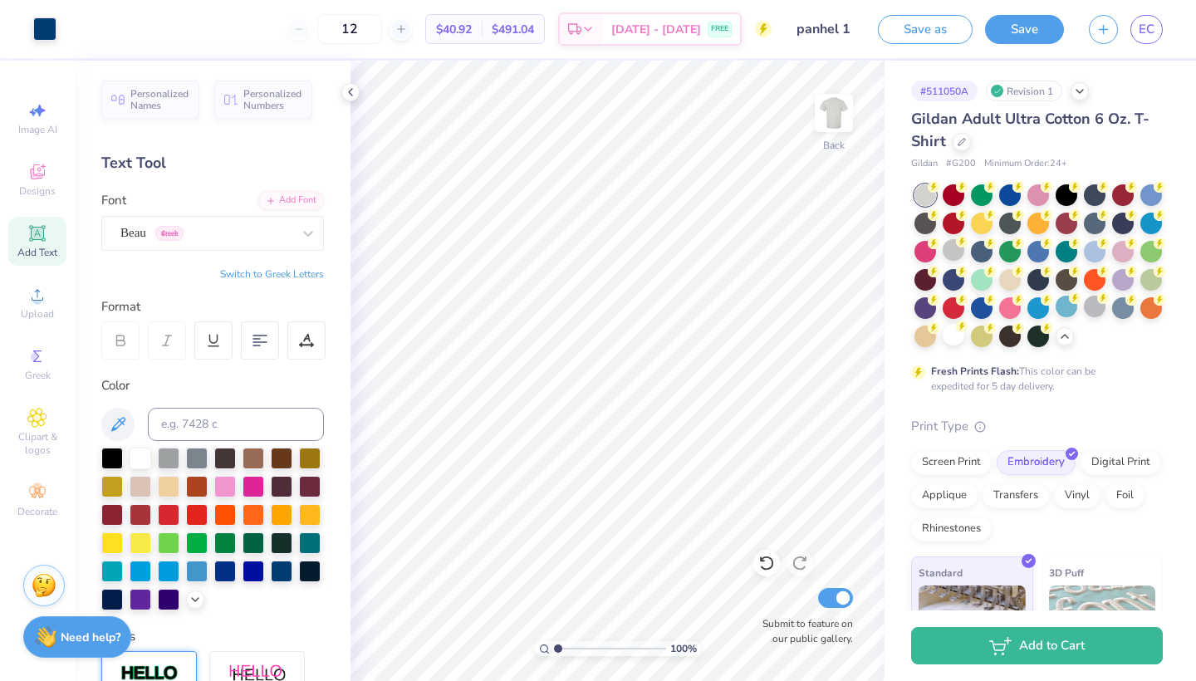
click at [1153, 29] on div "Design Saved" at bounding box center [1035, 51] width 295 height 76
click at [1143, 28] on span "EC" at bounding box center [1146, 29] width 16 height 19
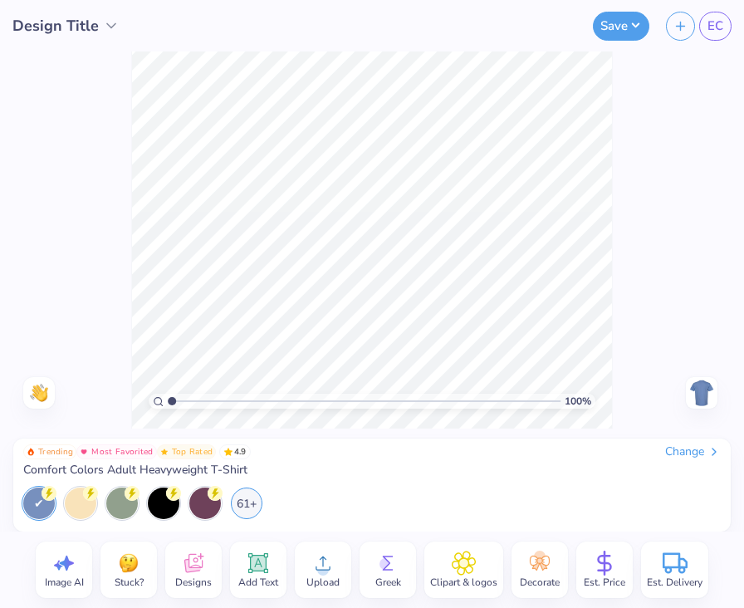
click at [135, 570] on img at bounding box center [128, 563] width 25 height 25
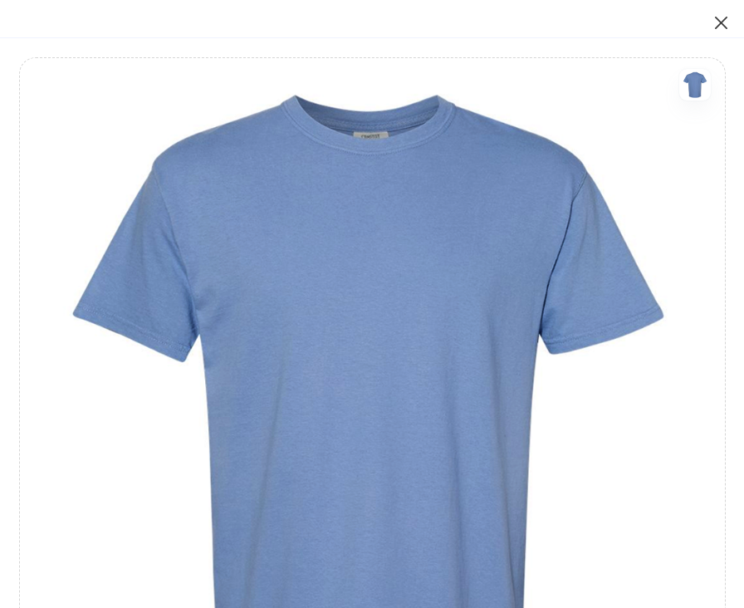
click at [732, 21] on button "Close" at bounding box center [722, 23] width 32 height 32
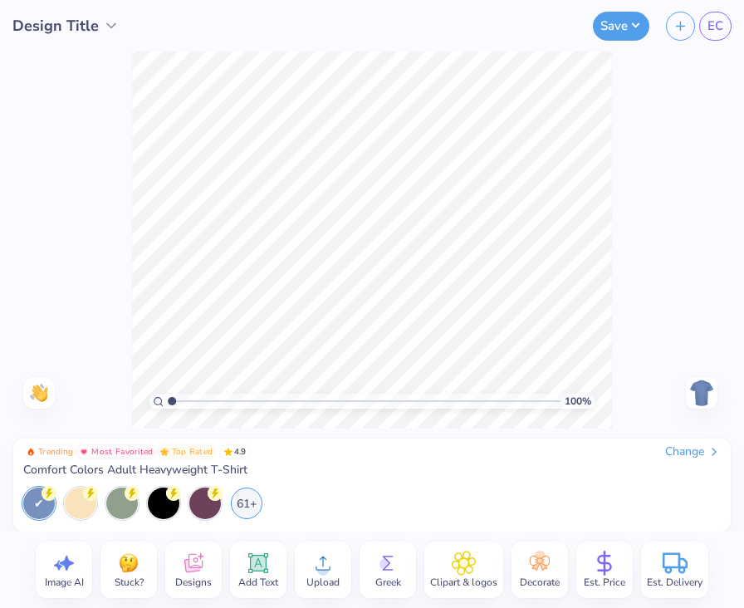
click at [86, 29] on span "Design Title" at bounding box center [55, 26] width 86 height 22
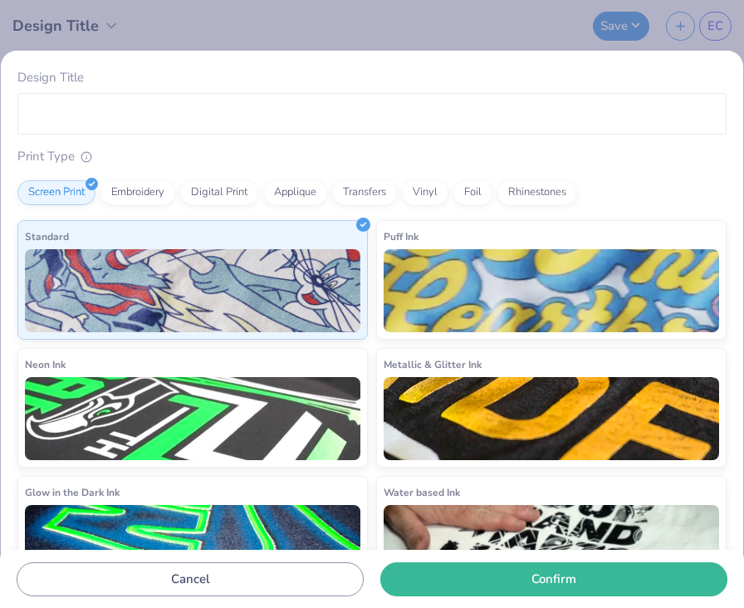
click at [367, 40] on div "Design Title Print Type Screen Print Embroidery Digital Print Applique Transfer…" at bounding box center [372, 304] width 744 height 608
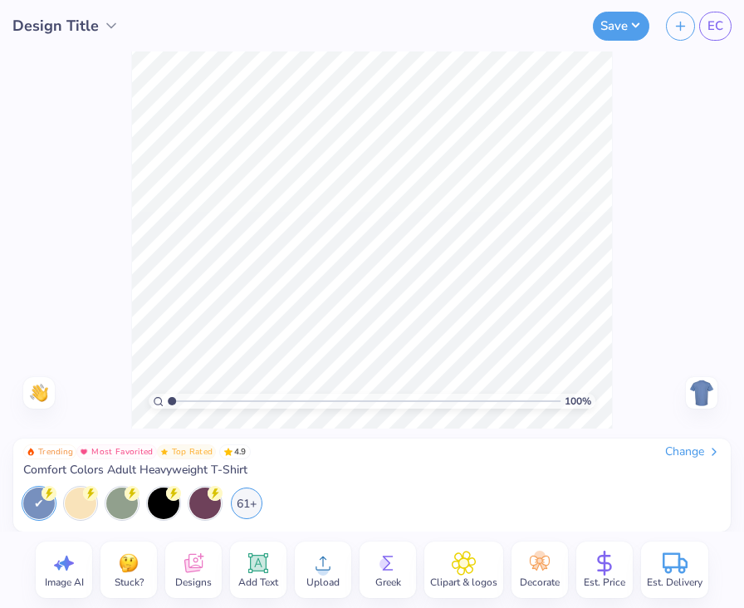
click at [130, 567] on img at bounding box center [128, 563] width 25 height 25
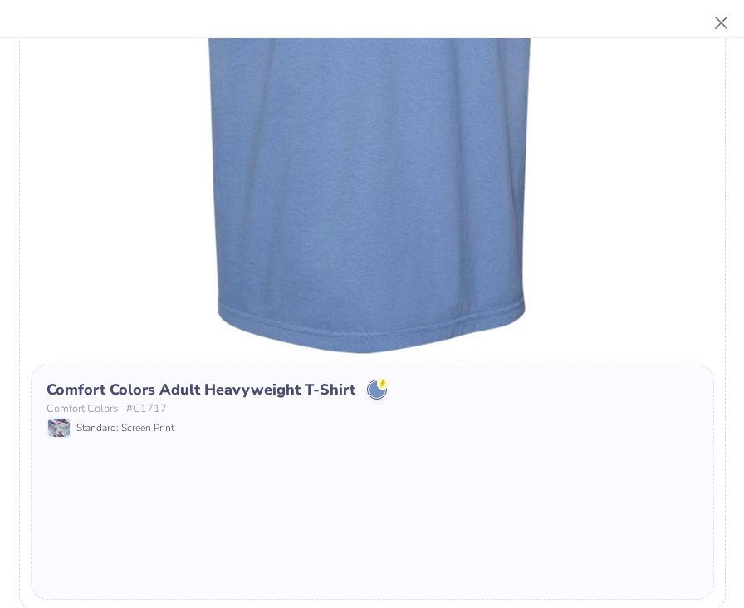
scroll to position [674, 0]
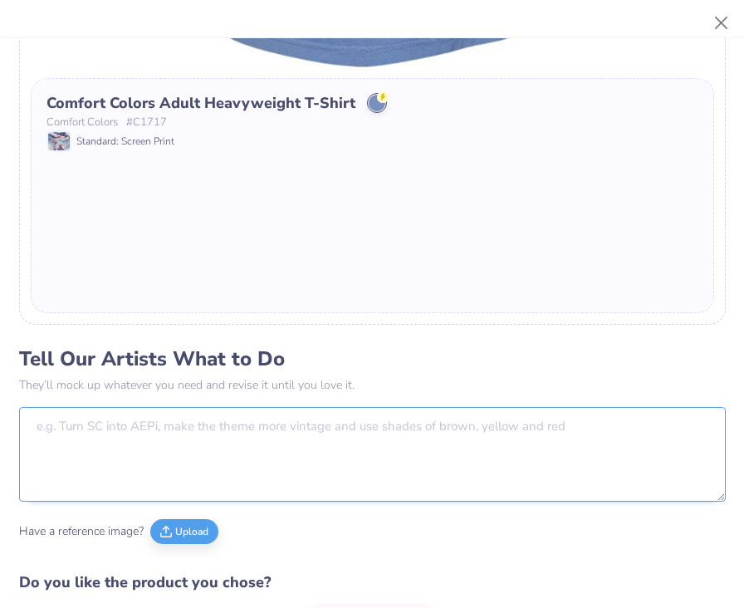
click at [199, 409] on textarea at bounding box center [372, 454] width 707 height 95
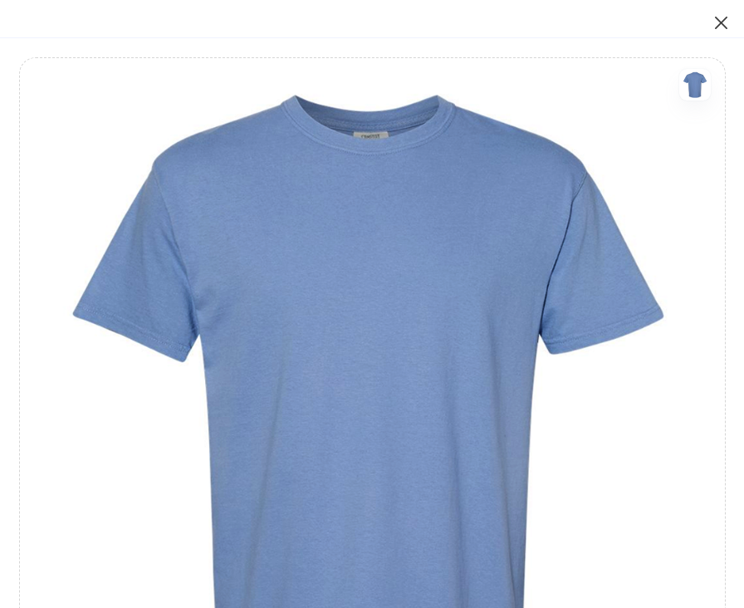
scroll to position [0, 0]
click at [712, 18] on button "Close" at bounding box center [722, 23] width 32 height 32
